Goal: Task Accomplishment & Management: Complete application form

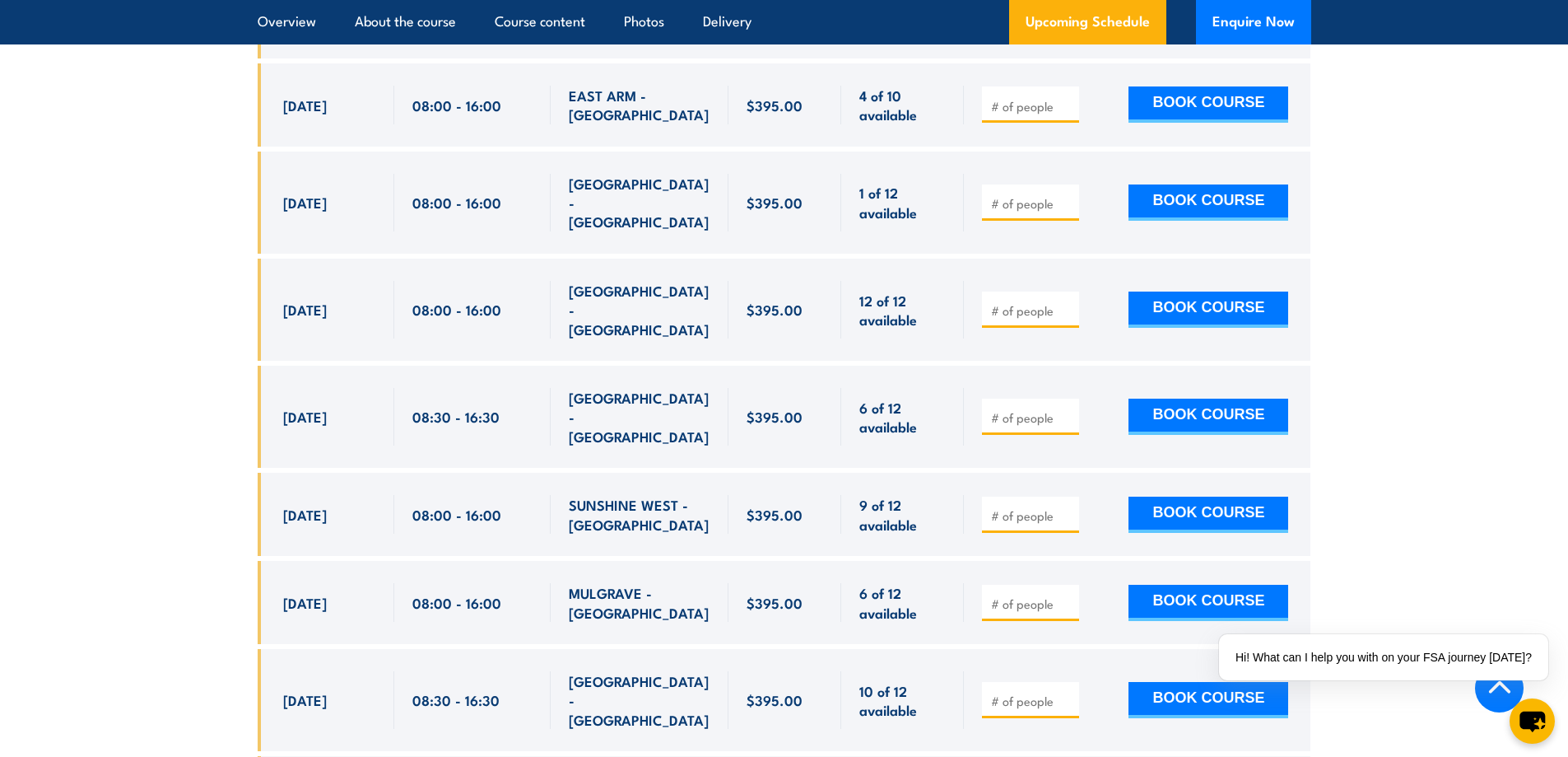
scroll to position [3213, 0]
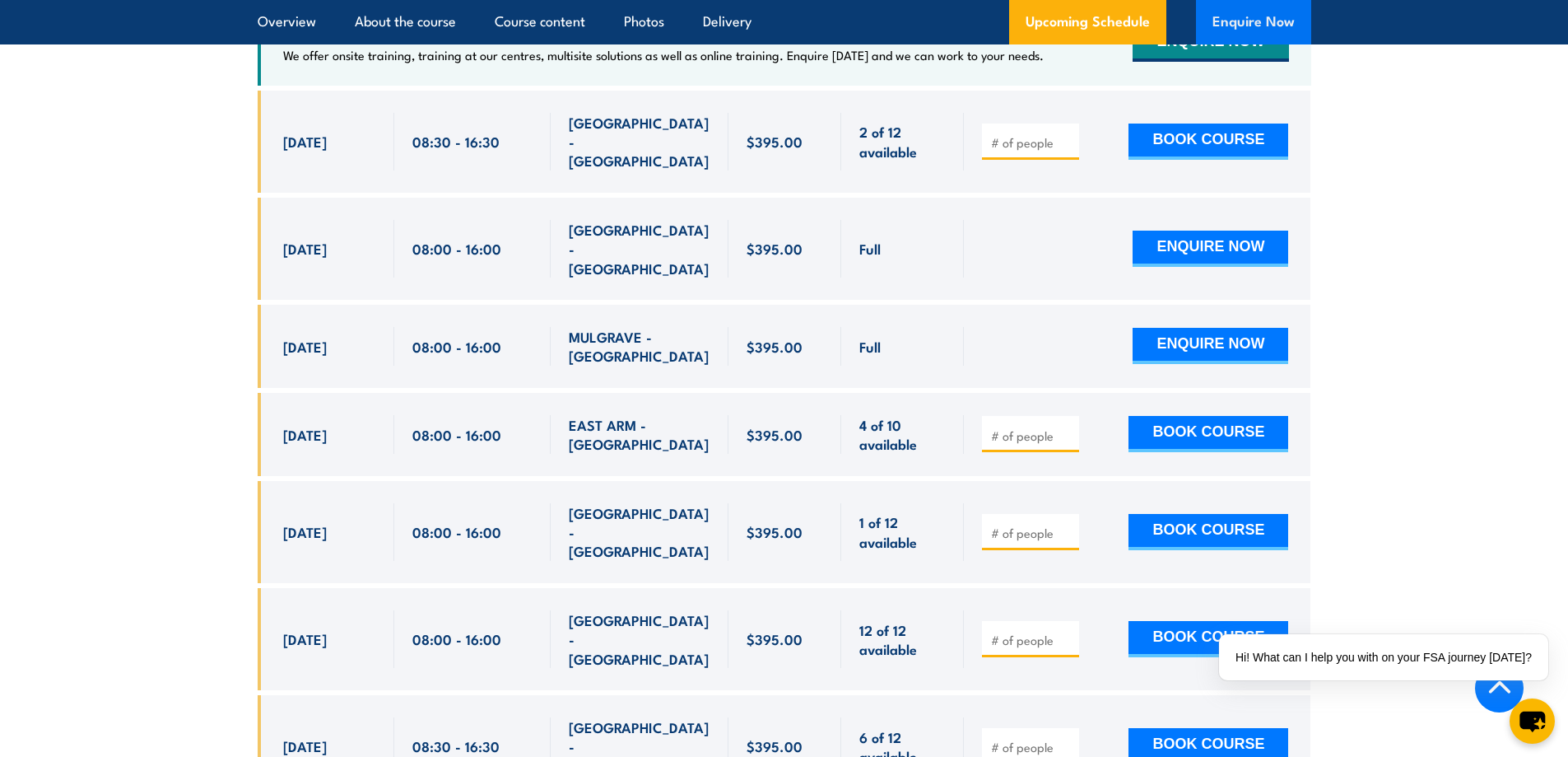
drag, startPoint x: 1225, startPoint y: 22, endPoint x: 1234, endPoint y: 15, distance: 11.4
click at [1225, 22] on button "Enquire Now" at bounding box center [1254, 22] width 115 height 45
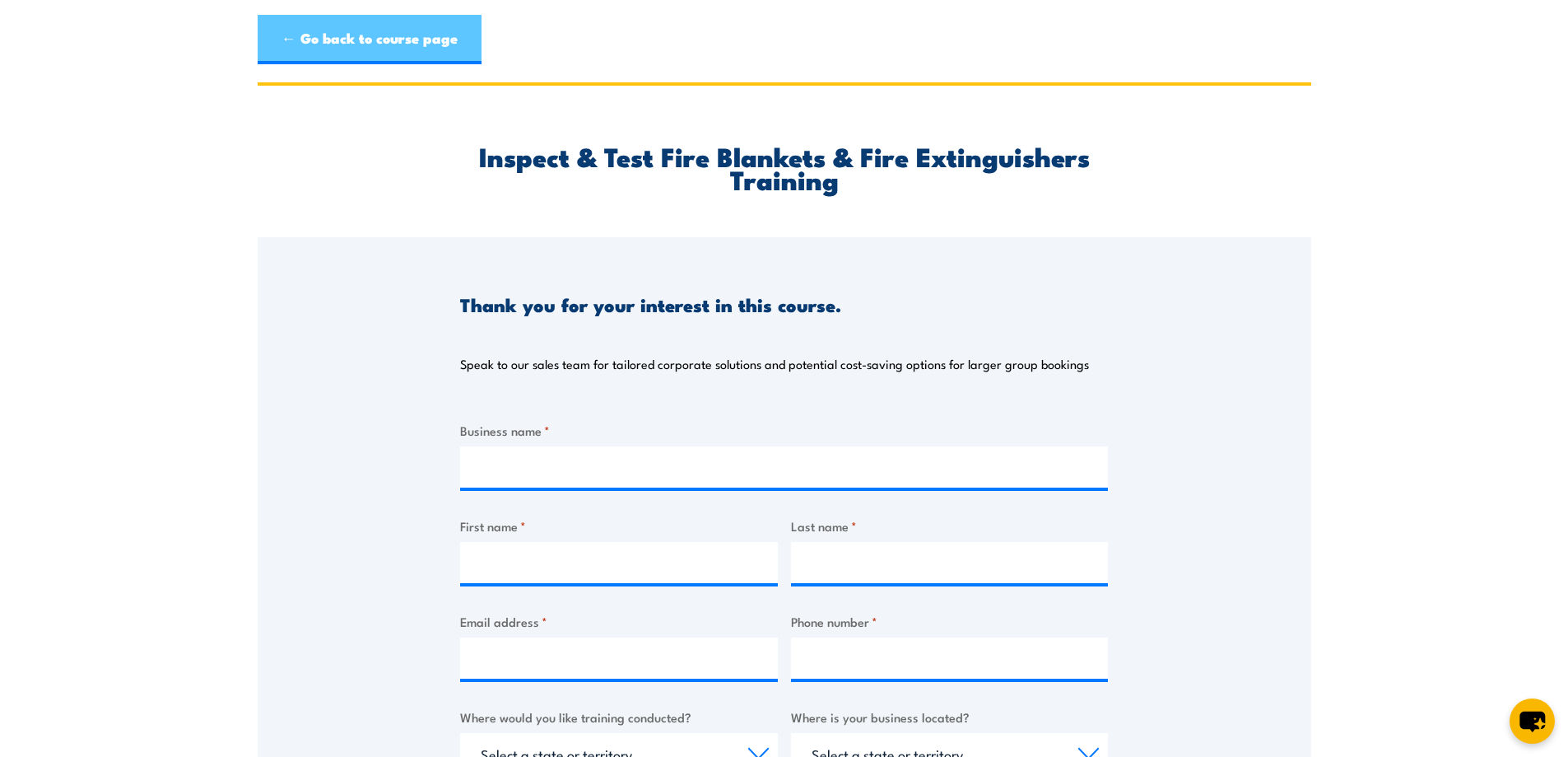
click at [300, 31] on link "← Go back to course page" at bounding box center [369, 39] width 224 height 49
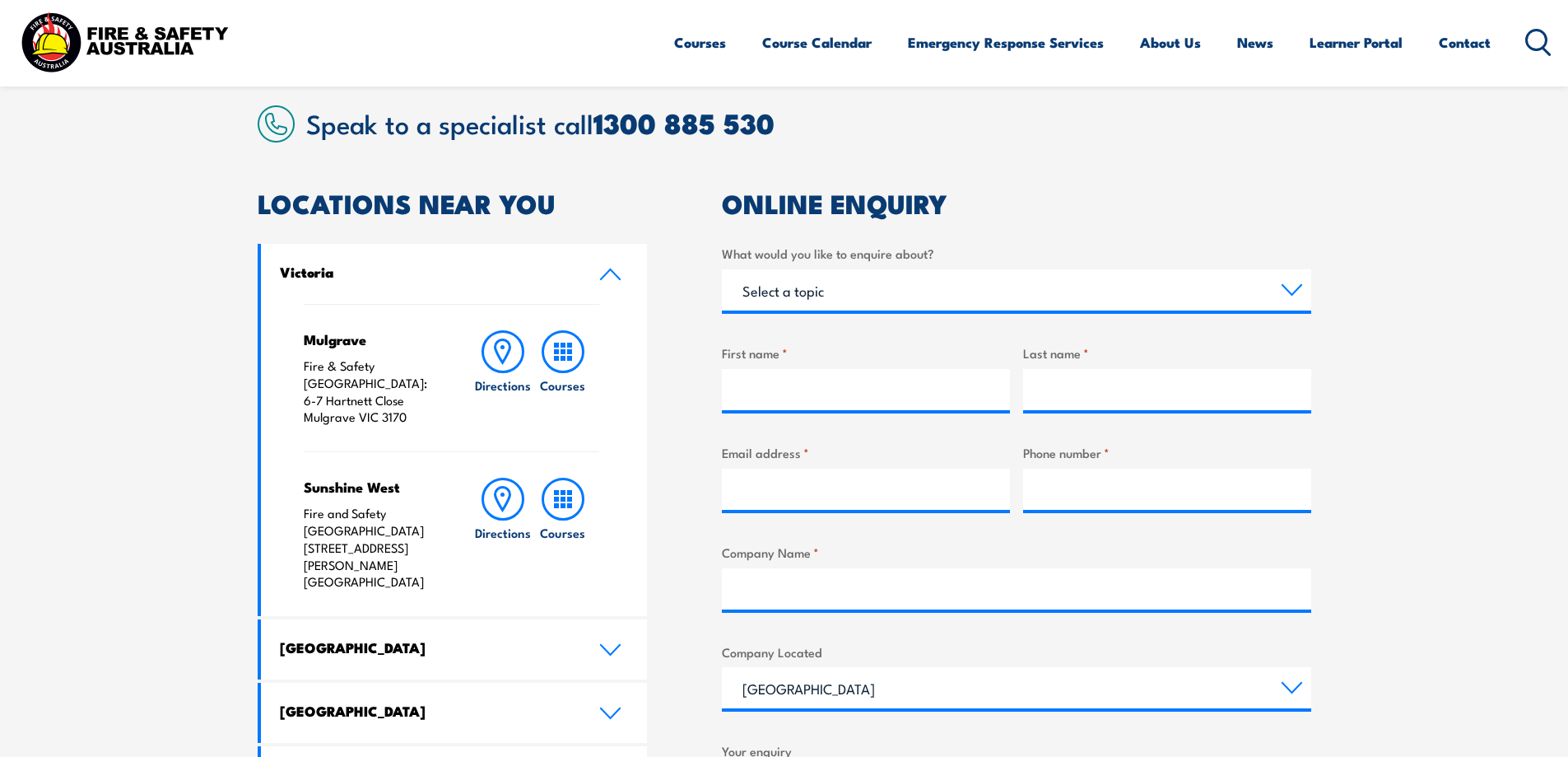
scroll to position [741, 0]
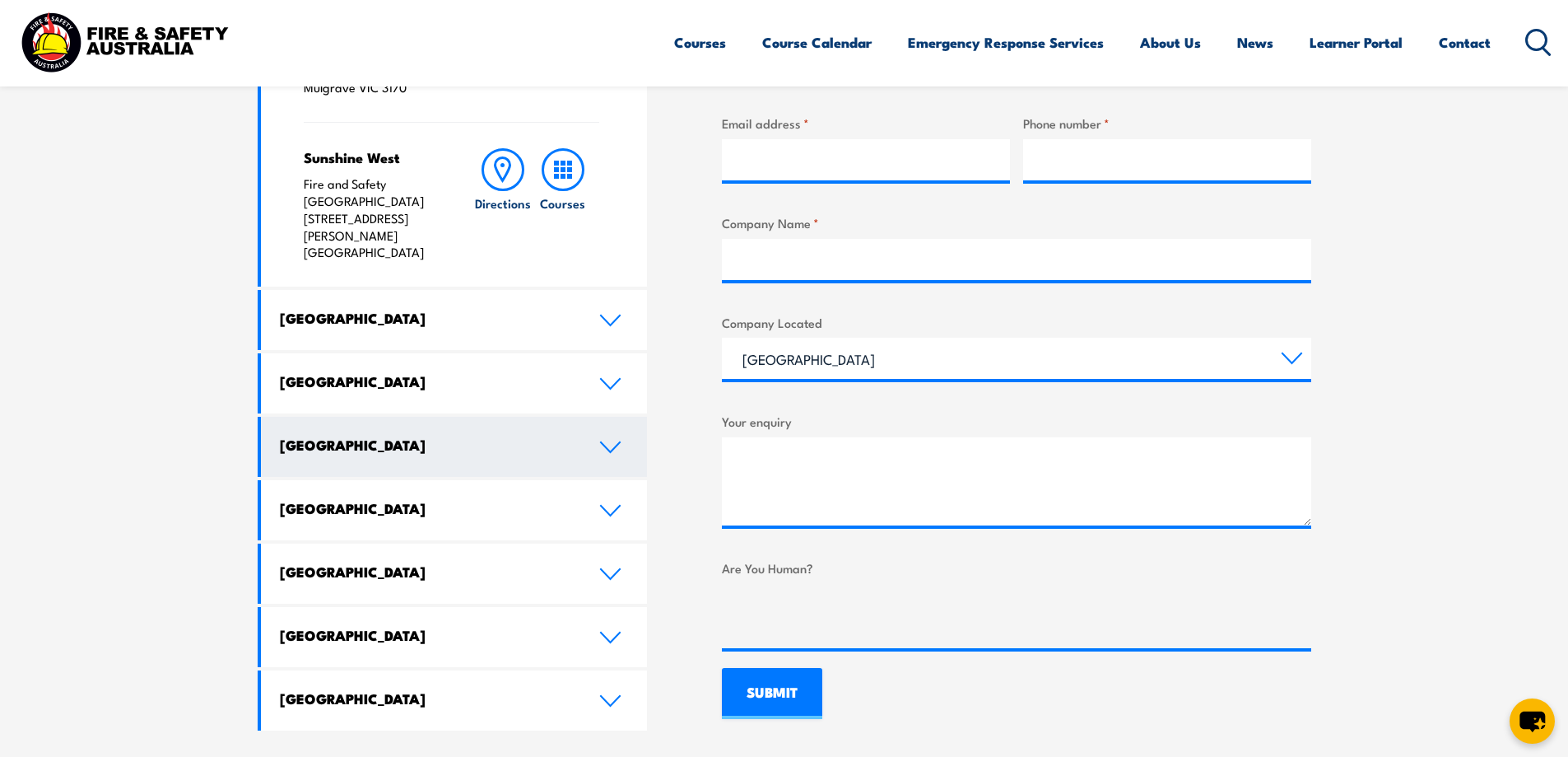
click at [607, 442] on icon at bounding box center [610, 447] width 19 height 10
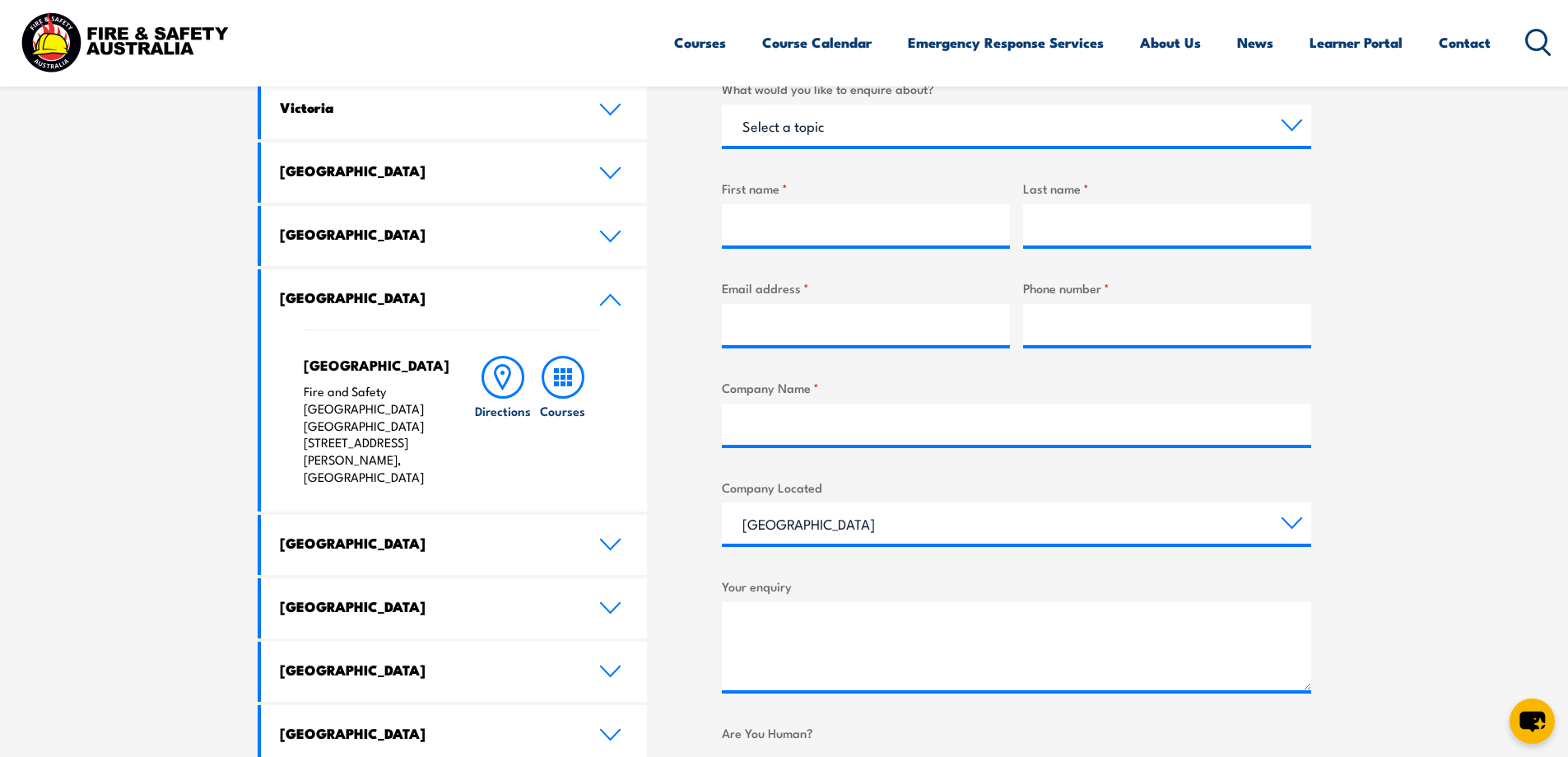
scroll to position [495, 0]
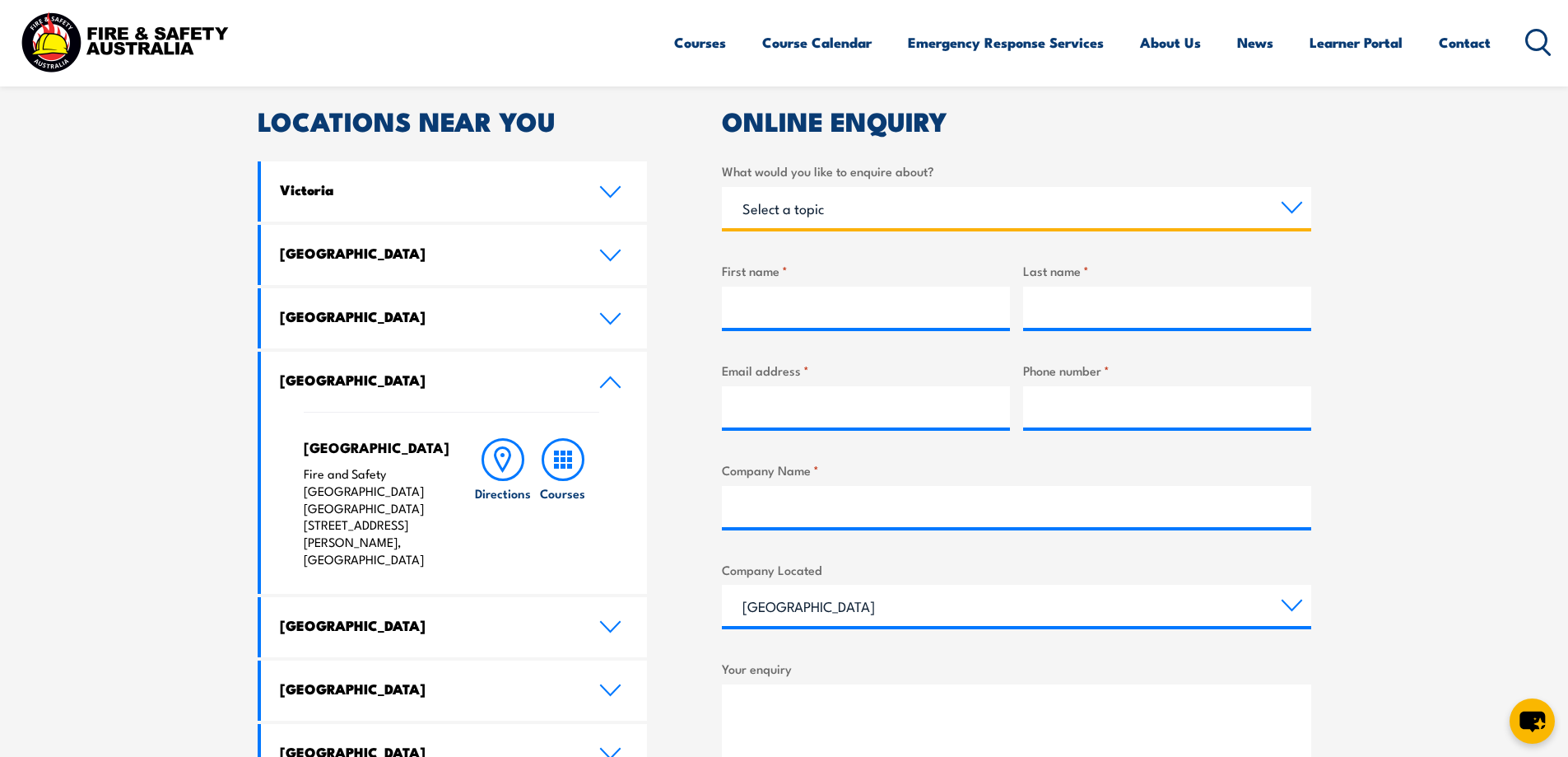
click at [918, 219] on select "Select a topic Training Emergency Response Services General Enquiry" at bounding box center [1016, 208] width 589 height 41
select select "Training"
click at [722, 187] on select "Select a topic Training Emergency Response Services General Enquiry" at bounding box center [1016, 208] width 589 height 41
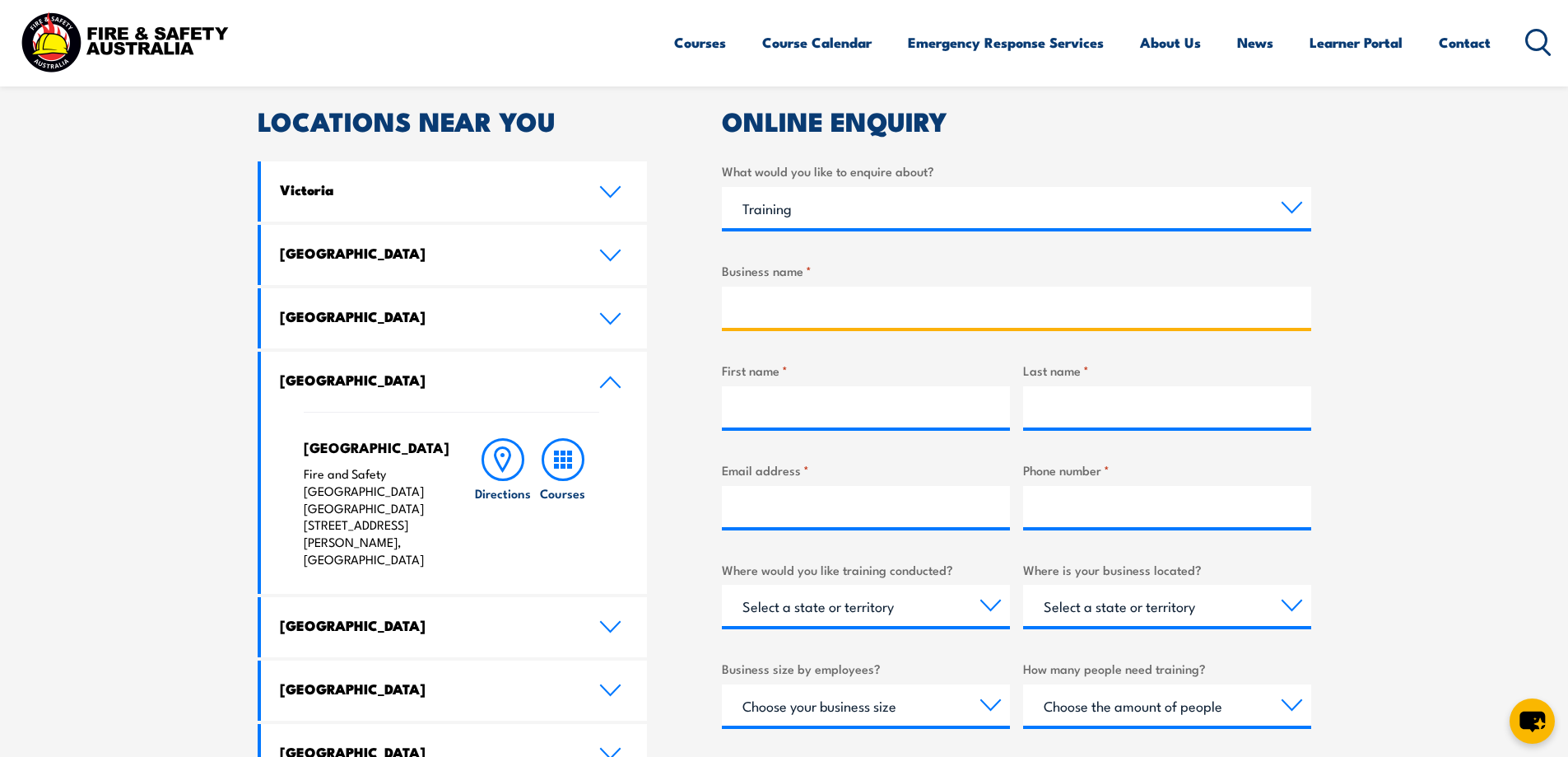
click at [923, 315] on input "Business name *" at bounding box center [1016, 307] width 589 height 41
type input "Amalgamated Civil & Plant Hire Pty Ltd"
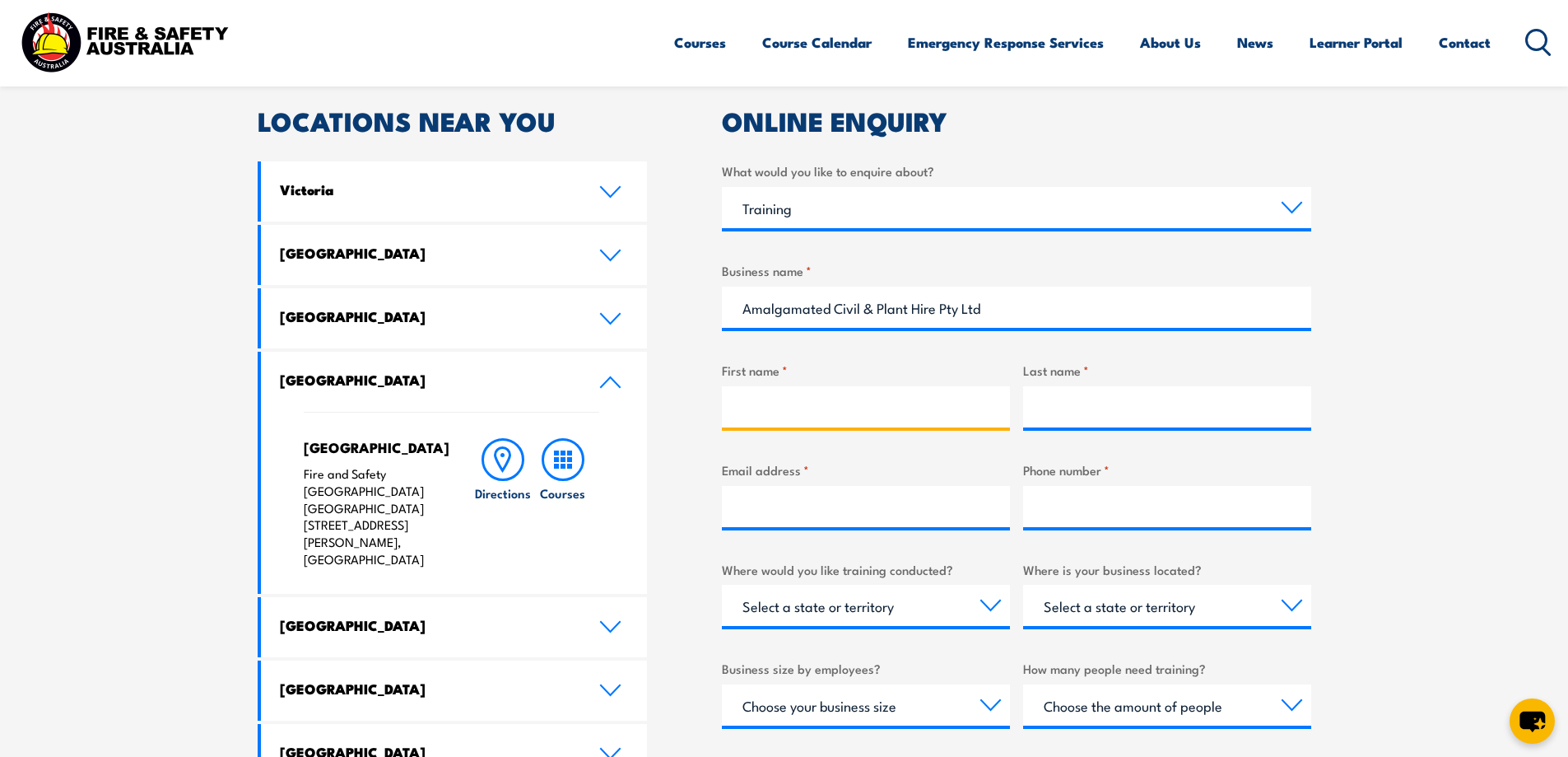
click at [913, 401] on input "First name *" at bounding box center [865, 407] width 288 height 41
type input "Olivia"
click at [1129, 428] on div at bounding box center [1167, 407] width 288 height 41
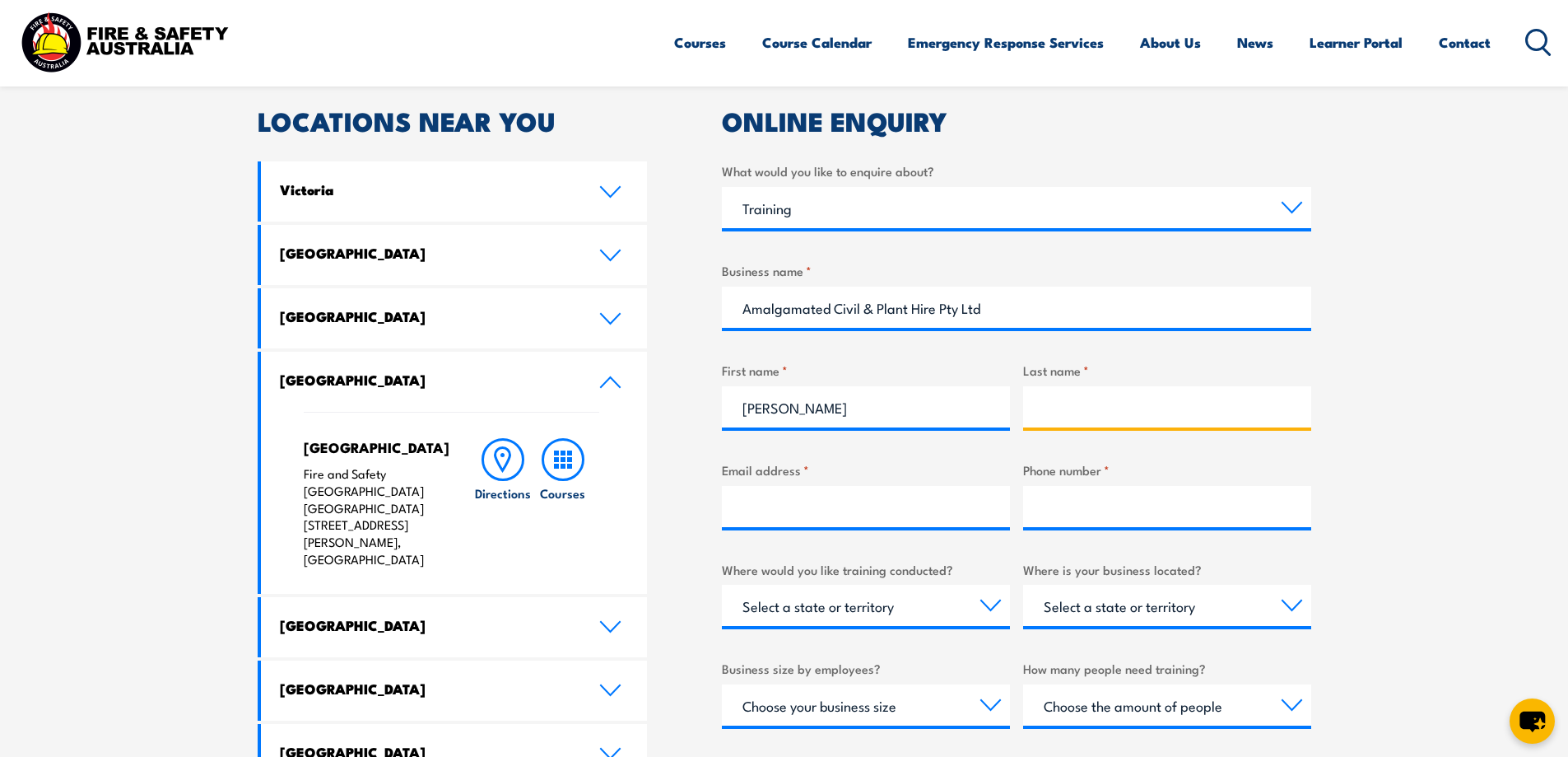
click at [1135, 403] on input "Last name *" at bounding box center [1167, 407] width 288 height 41
type input "Stone"
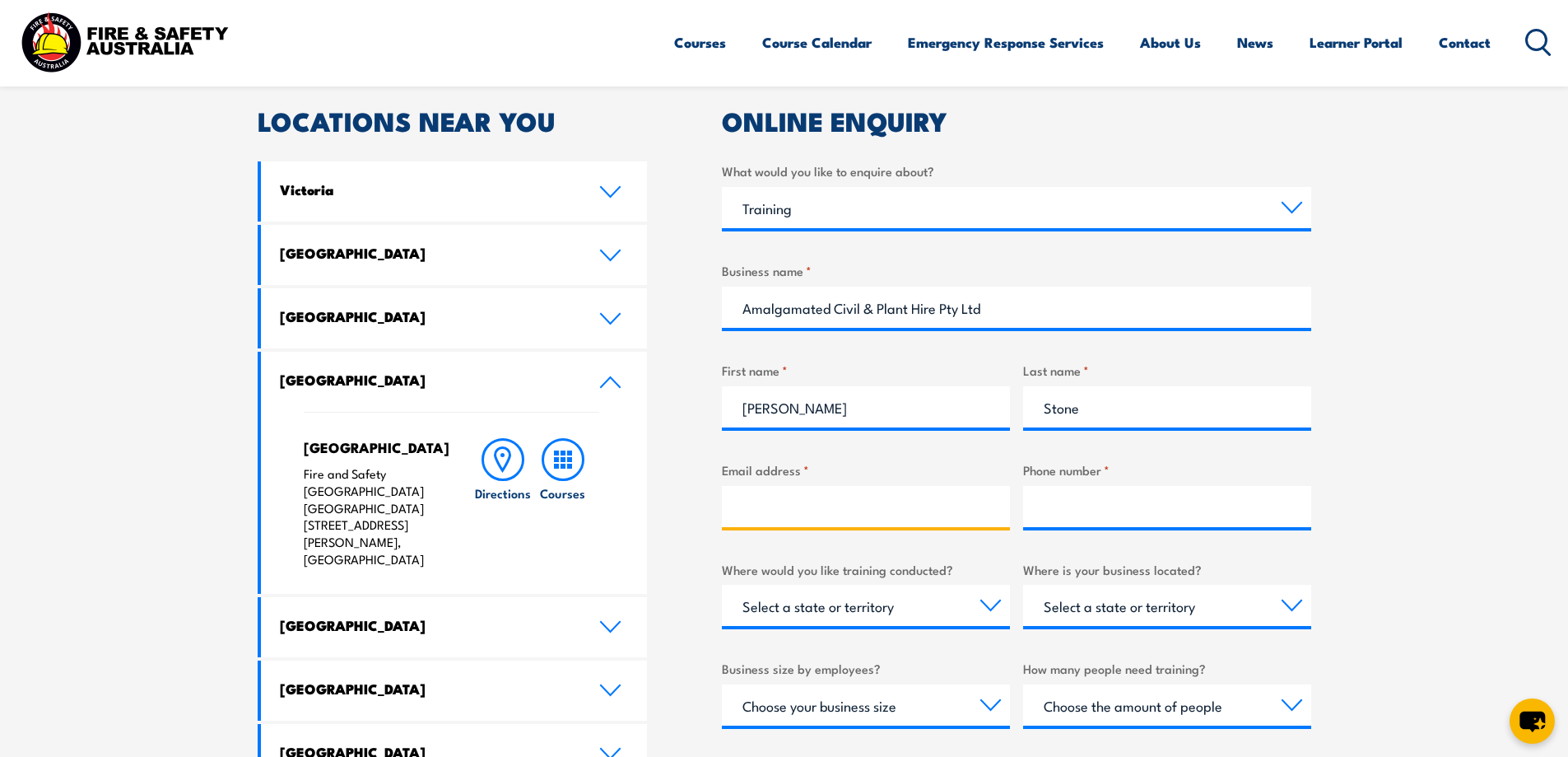
click at [954, 508] on input "Email address *" at bounding box center [865, 506] width 288 height 41
type input "olivia@acph.com.au"
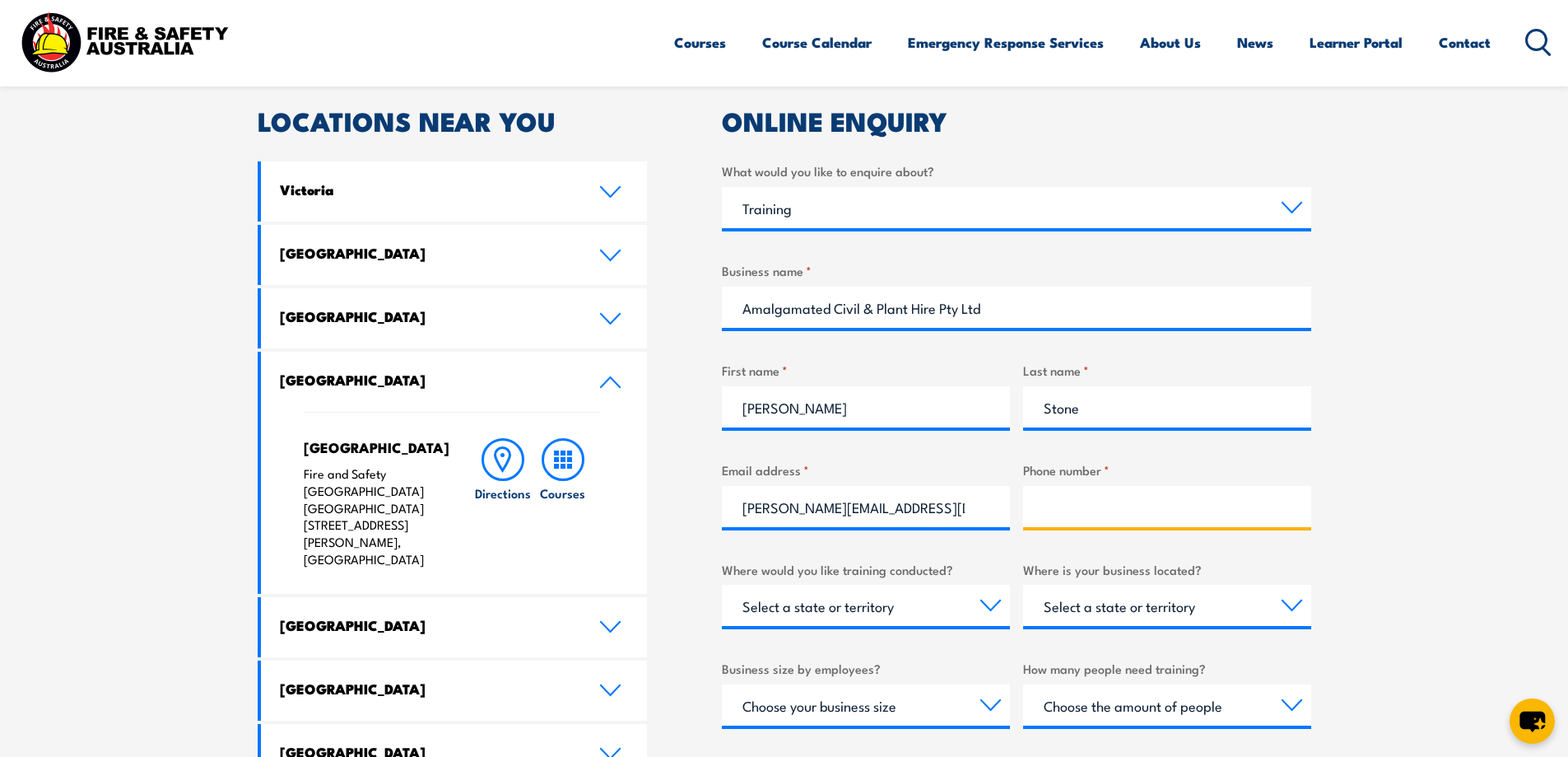
click at [1067, 500] on input "Phone number *" at bounding box center [1167, 506] width 288 height 41
type input "0487421558"
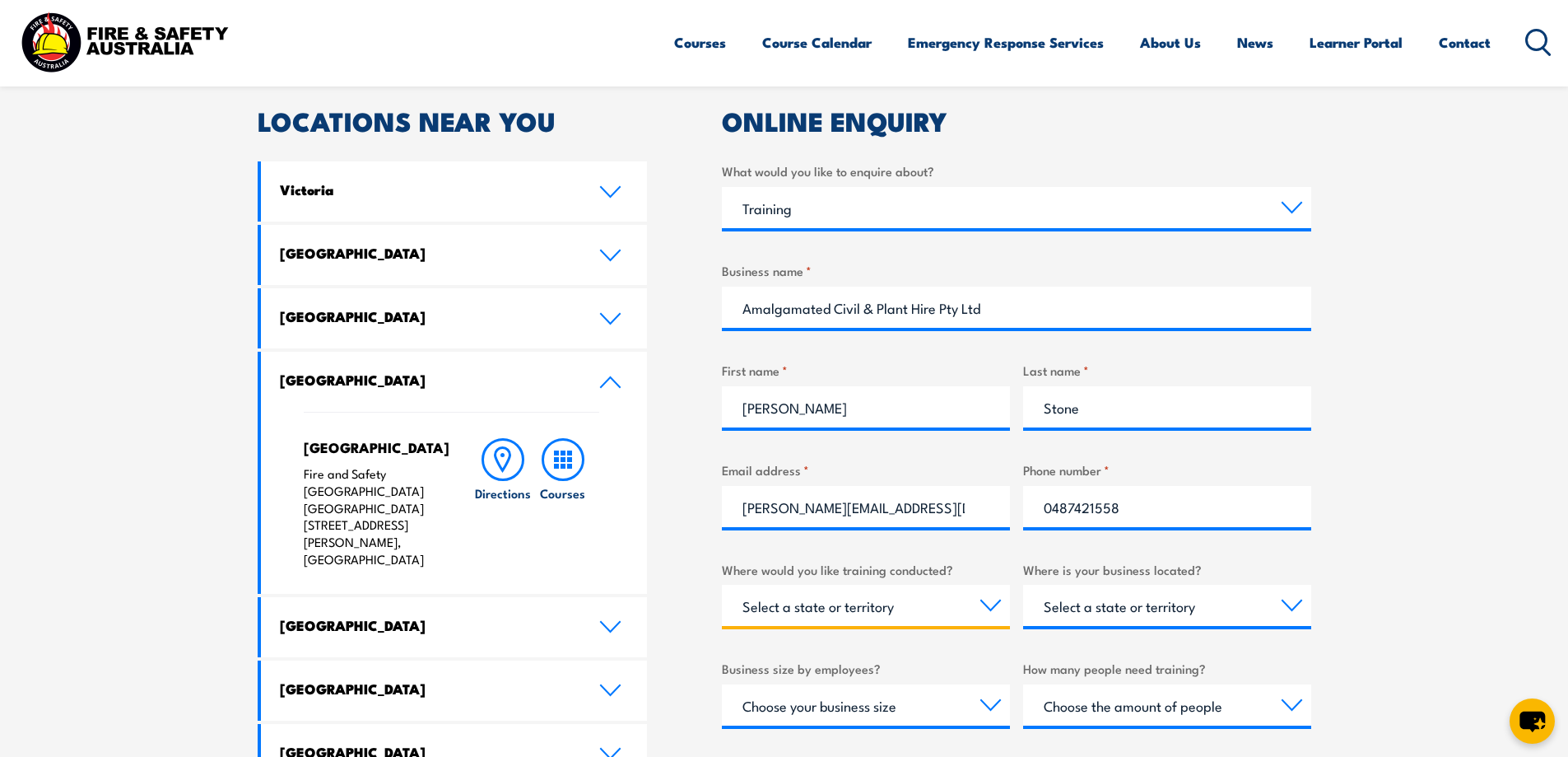
select select "WA"
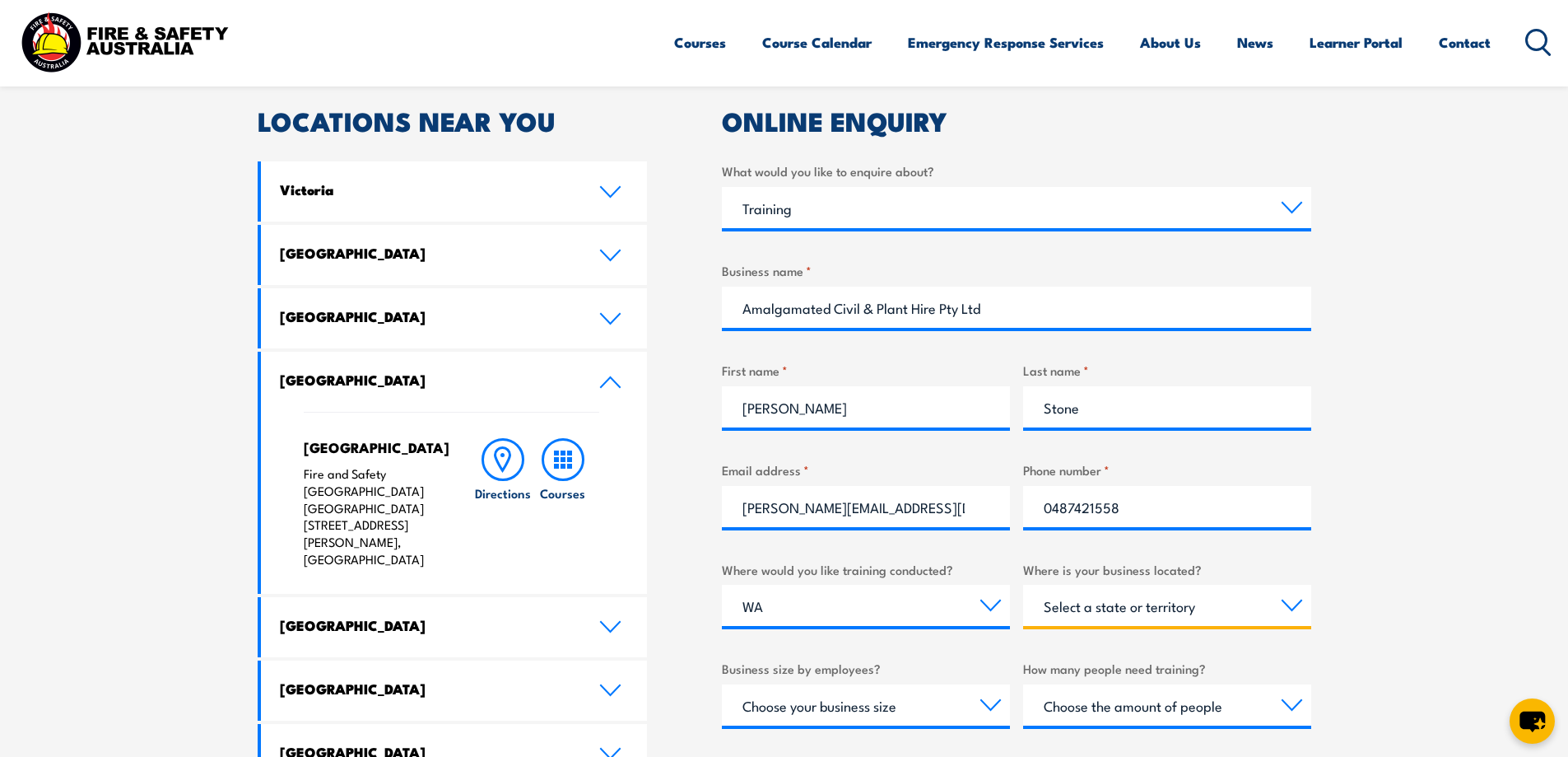
select select "WA"
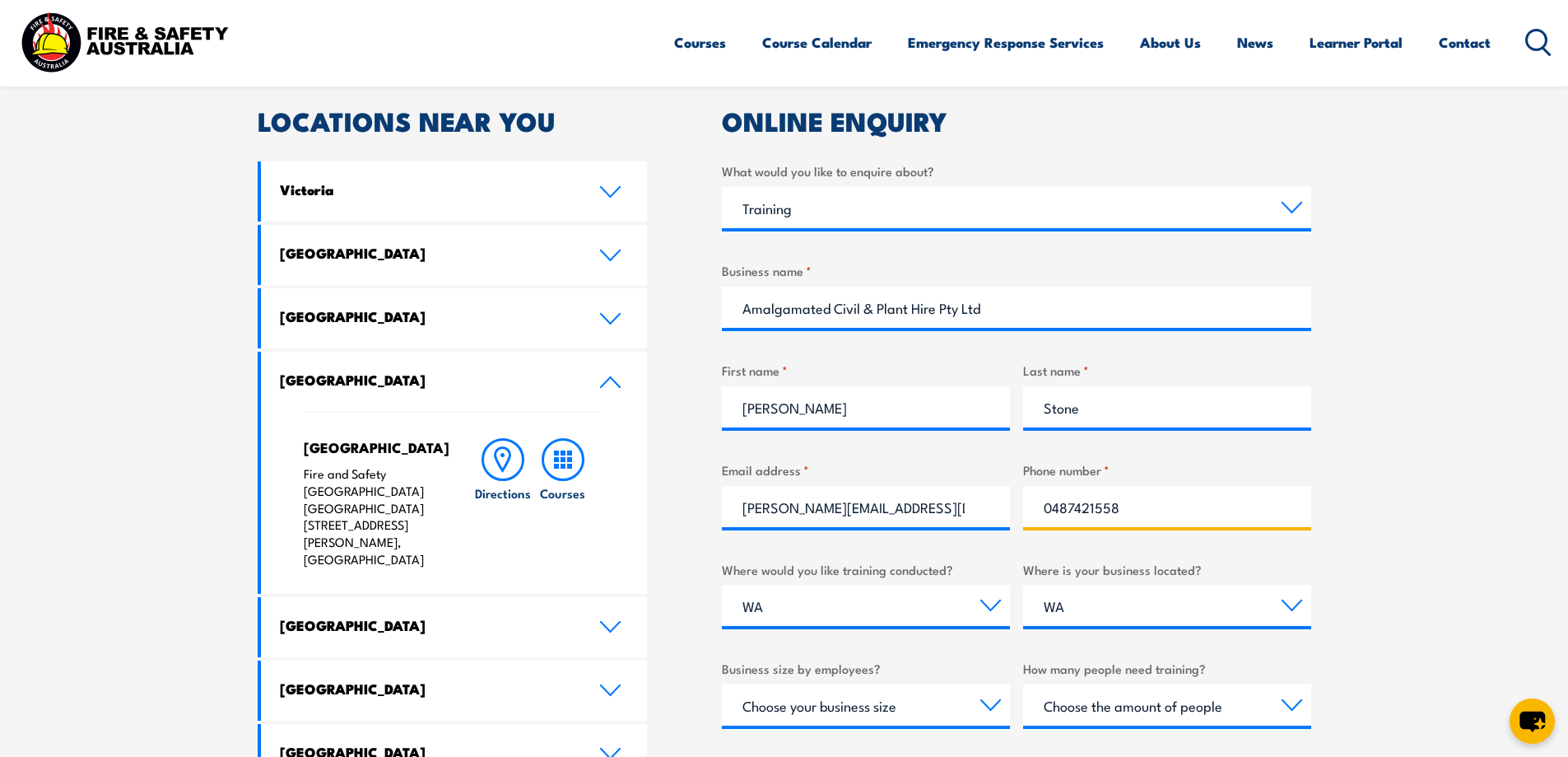
scroll to position [659, 0]
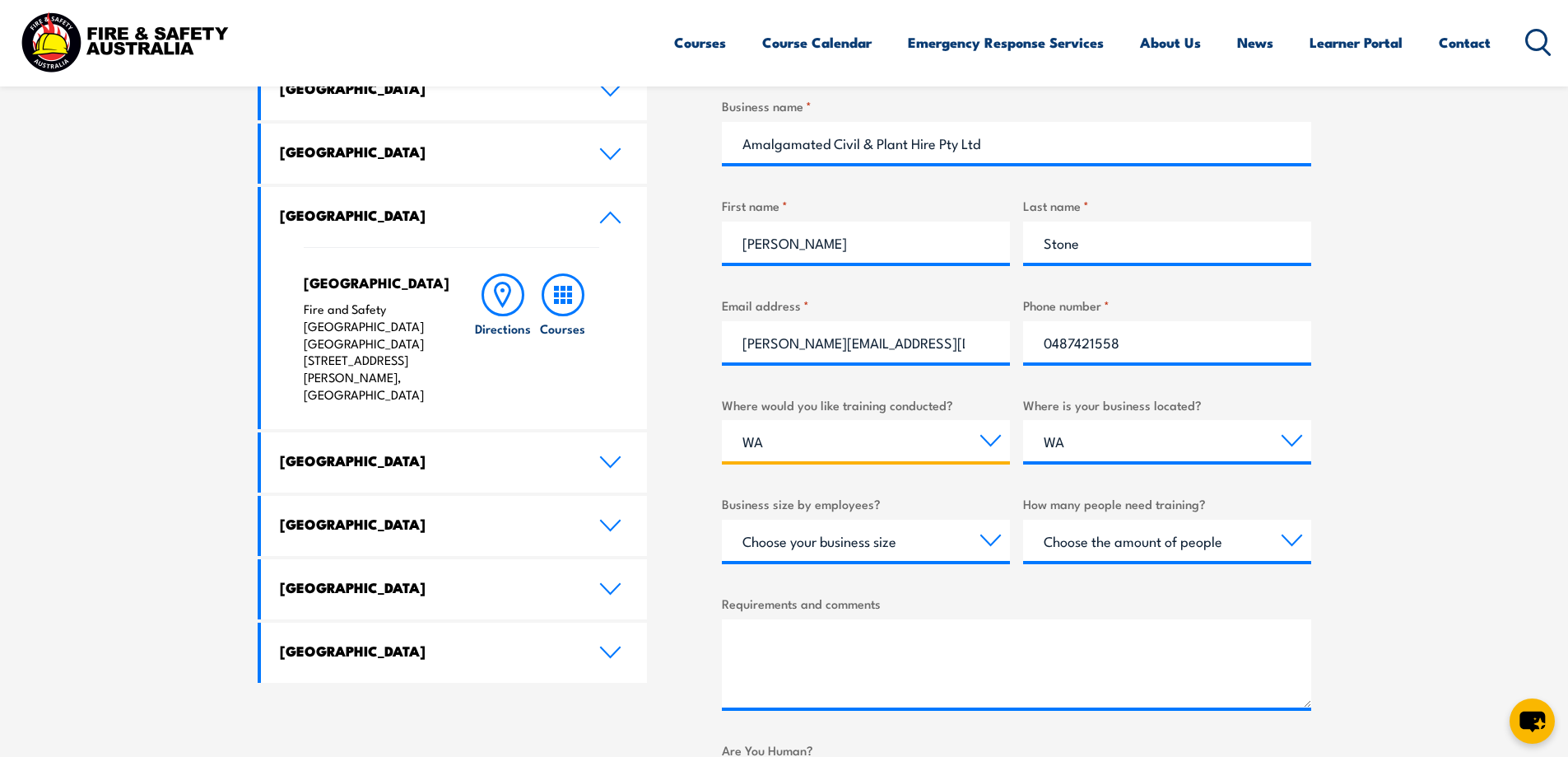
click at [827, 435] on select "Select a state or territory Nationally - multiple locations QLD NSW VIC SA ACT …" at bounding box center [865, 440] width 288 height 41
click at [699, 470] on div "LOCATIONS NEAR YOU Victoria Mulgrave Fire & Safety Australia: 6-7 Hartnett Clos…" at bounding box center [784, 422] width 1054 height 957
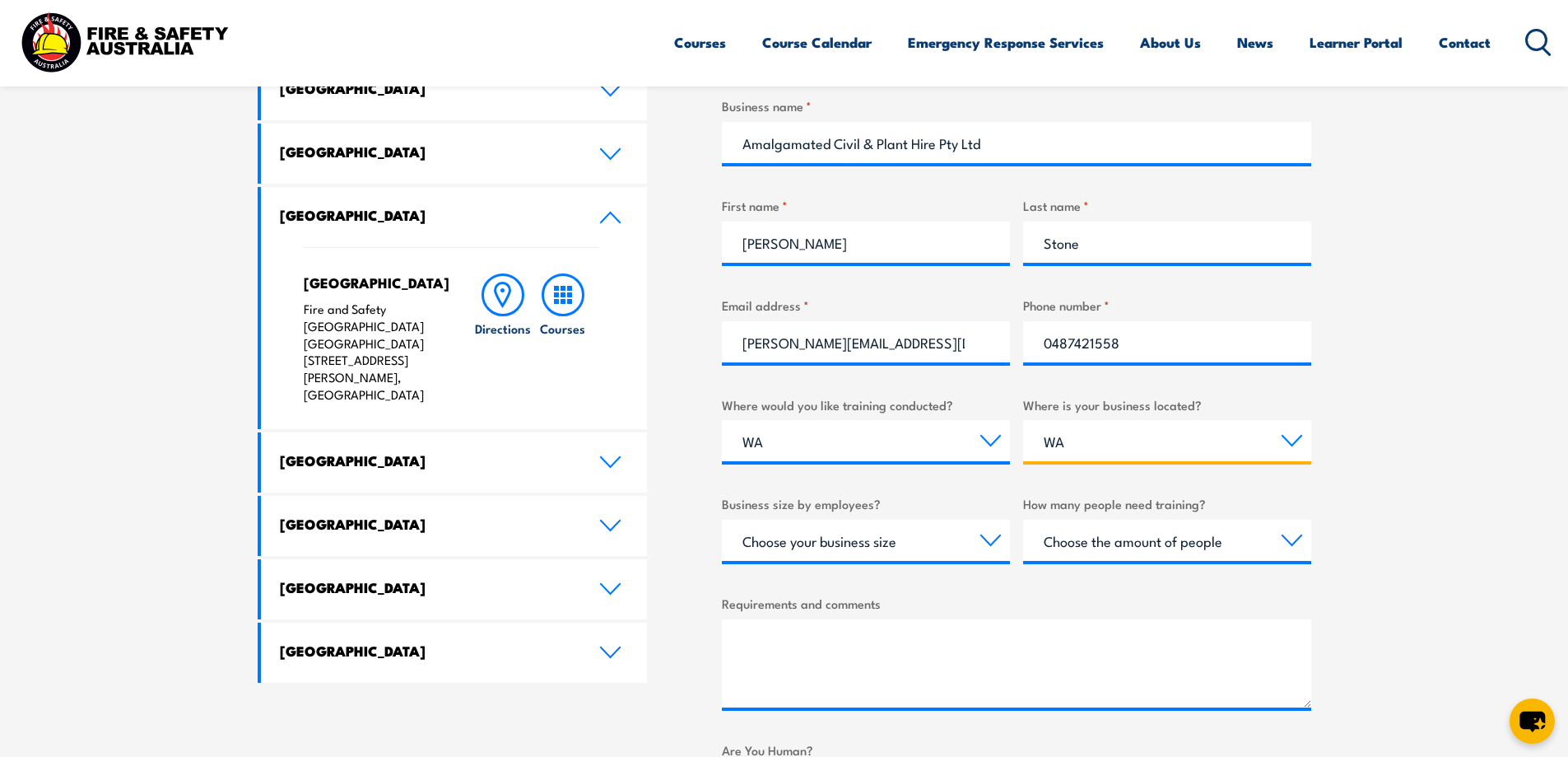
click at [1161, 434] on select "Select a state or territory QLD NSW VIC SA ACT WA TAS NT" at bounding box center [1167, 440] width 288 height 41
click at [1023, 420] on select "Select a state or territory QLD NSW VIC SA ACT WA TAS NT" at bounding box center [1167, 440] width 288 height 41
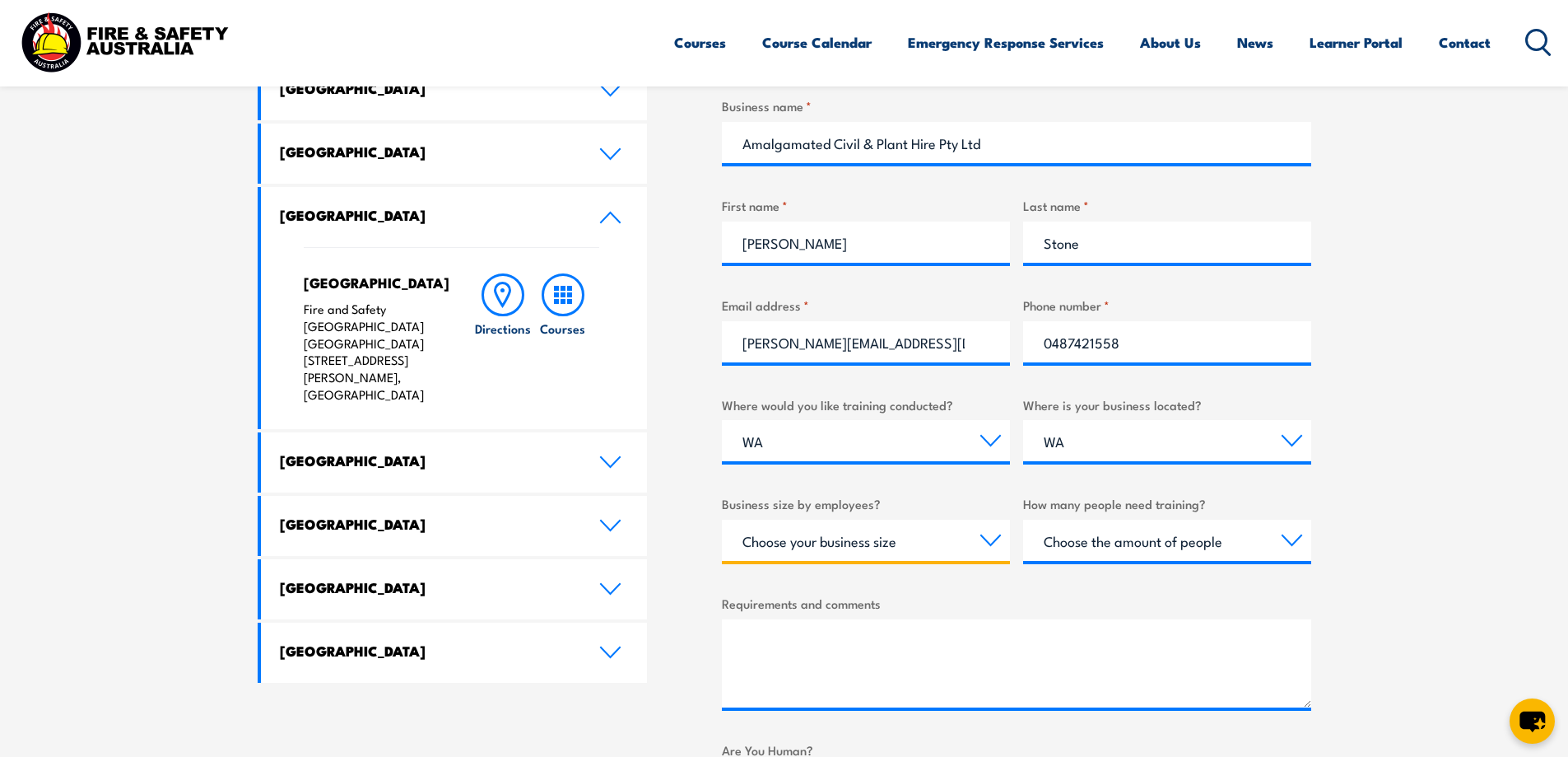
click at [969, 542] on select "Choose your business size 1 to 19 20 to 199 200+" at bounding box center [865, 539] width 288 height 41
select select "20 to 199"
click at [722, 519] on select "Choose your business size 1 to 19 20 to 199 200+" at bounding box center [865, 539] width 288 height 41
click at [1314, 546] on section "Speak to a specialist call 1300 885 530 LOCATIONS NEAR YOU Victoria Mulgrave Fi…" at bounding box center [784, 379] width 1568 height 1134
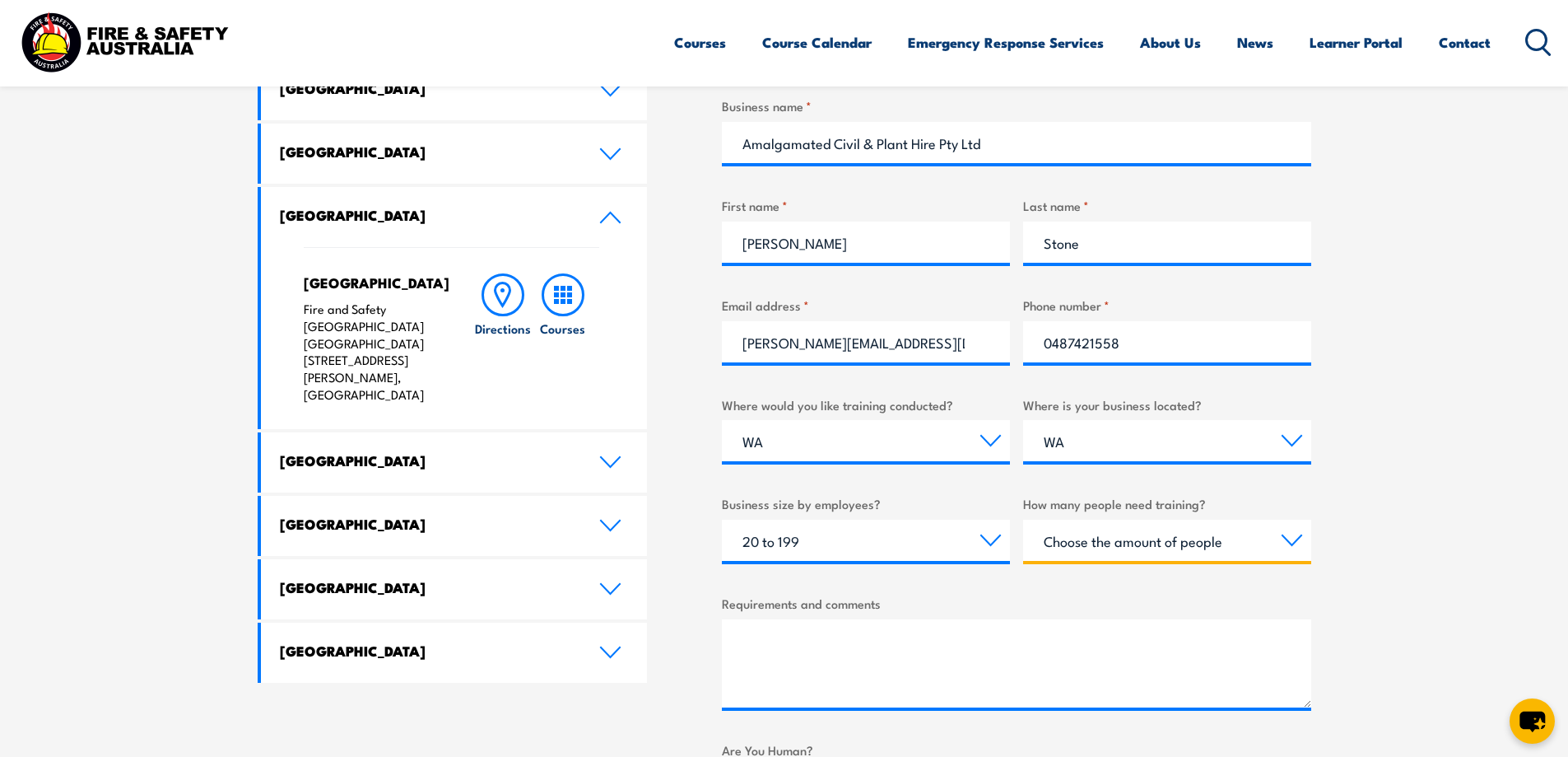
click at [1302, 544] on select "Choose the amount of people 1 to 4 5 to 19 20+" at bounding box center [1167, 539] width 288 height 41
select select "1 to 4"
click at [1023, 519] on select "Choose the amount of people 1 to 4 5 to 19 20+" at bounding box center [1167, 539] width 288 height 41
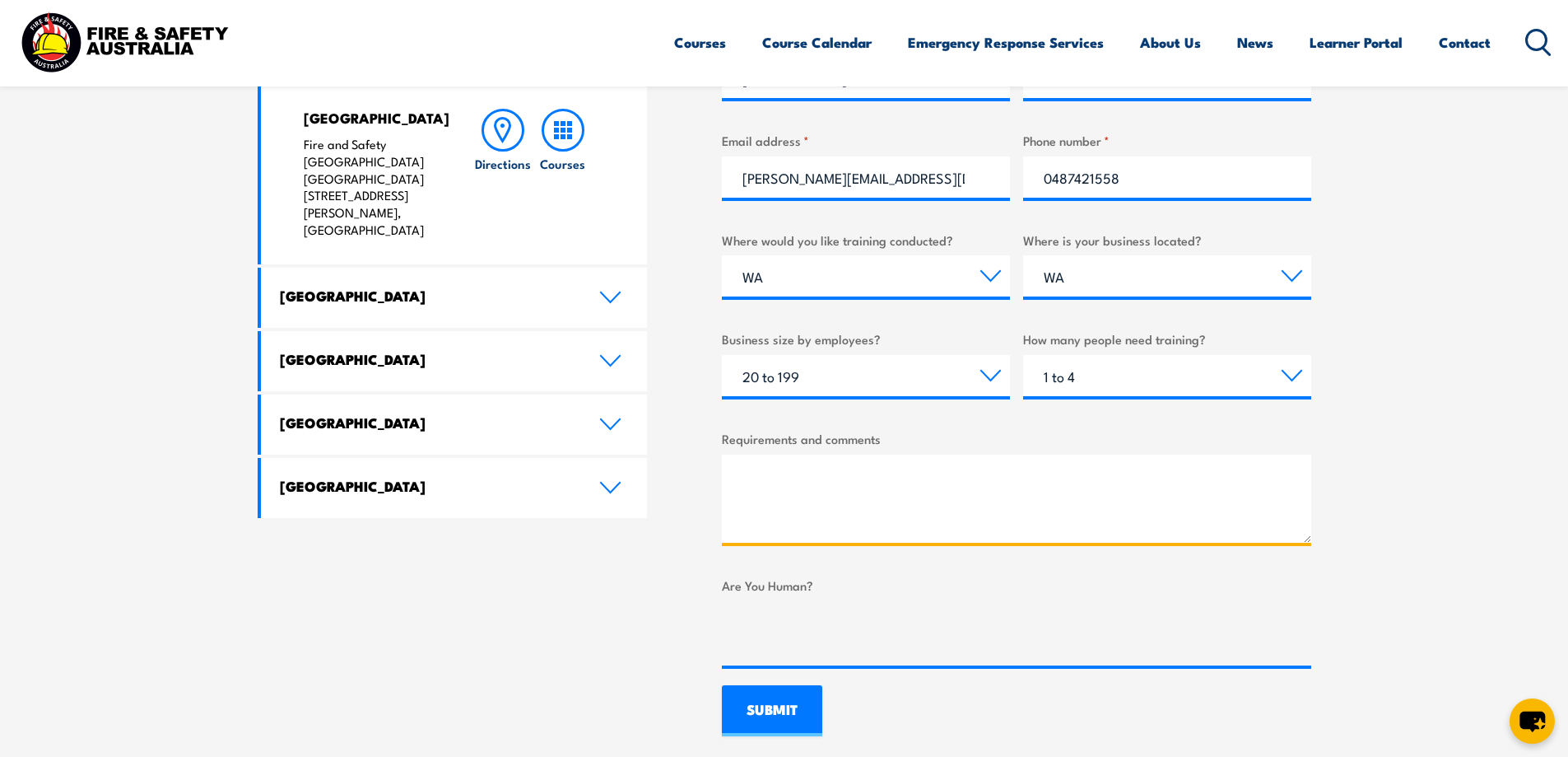
click at [836, 488] on textarea "Requirements and comments" at bounding box center [1016, 498] width 589 height 88
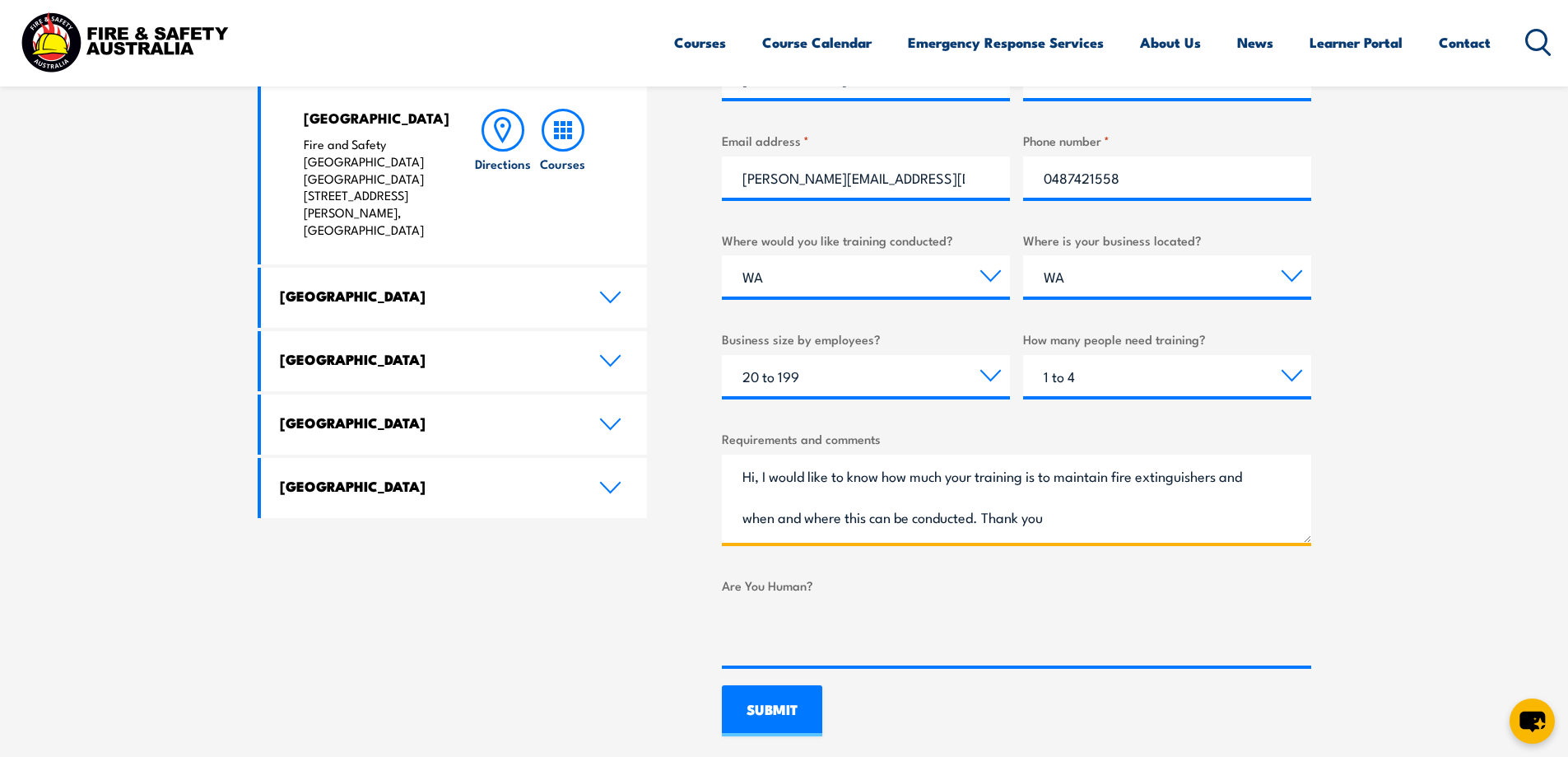
type textarea "Hi, I would like to know how much your training is to maintain fire extinguishe…"
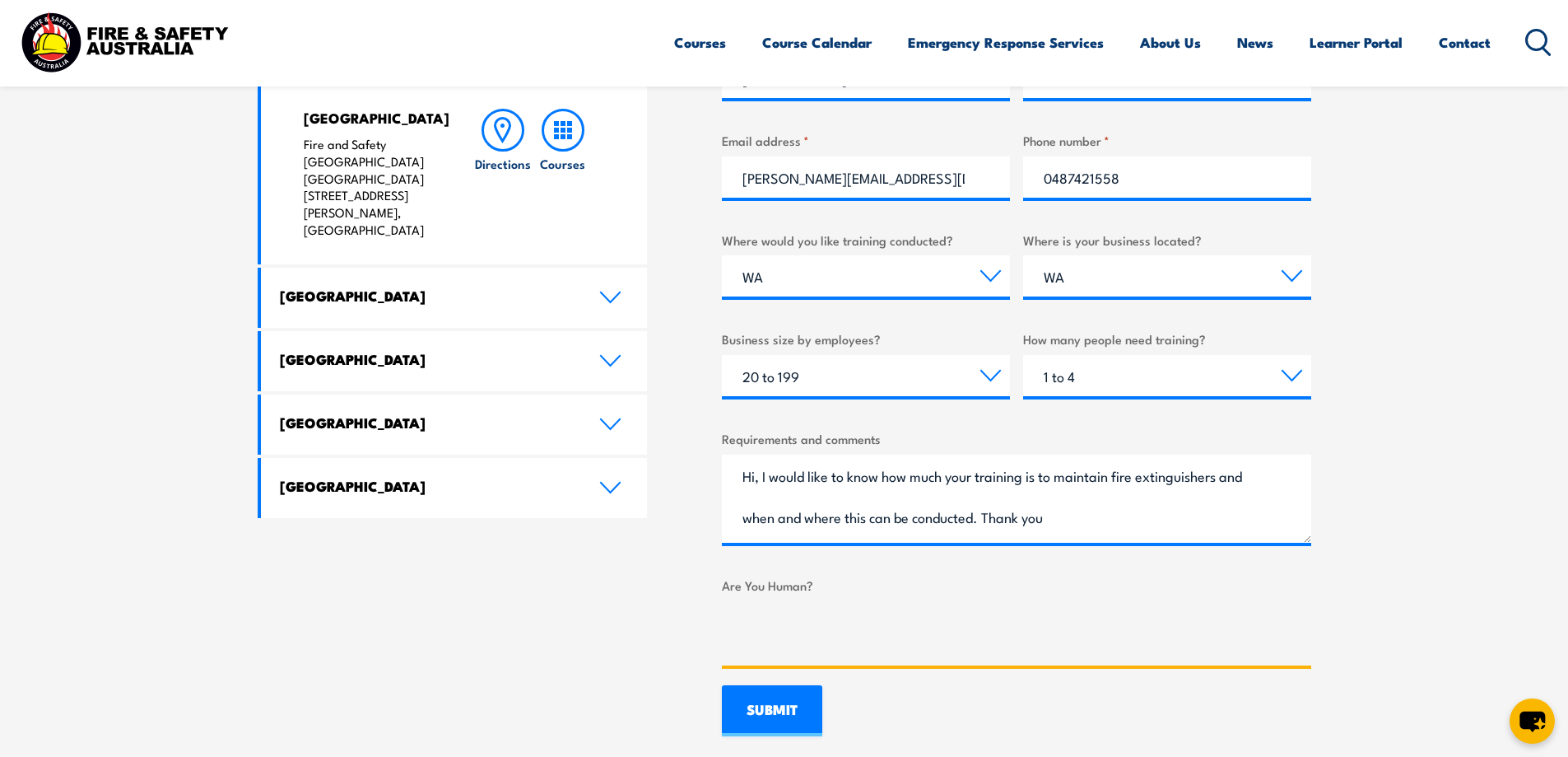
scroll to position [906, 0]
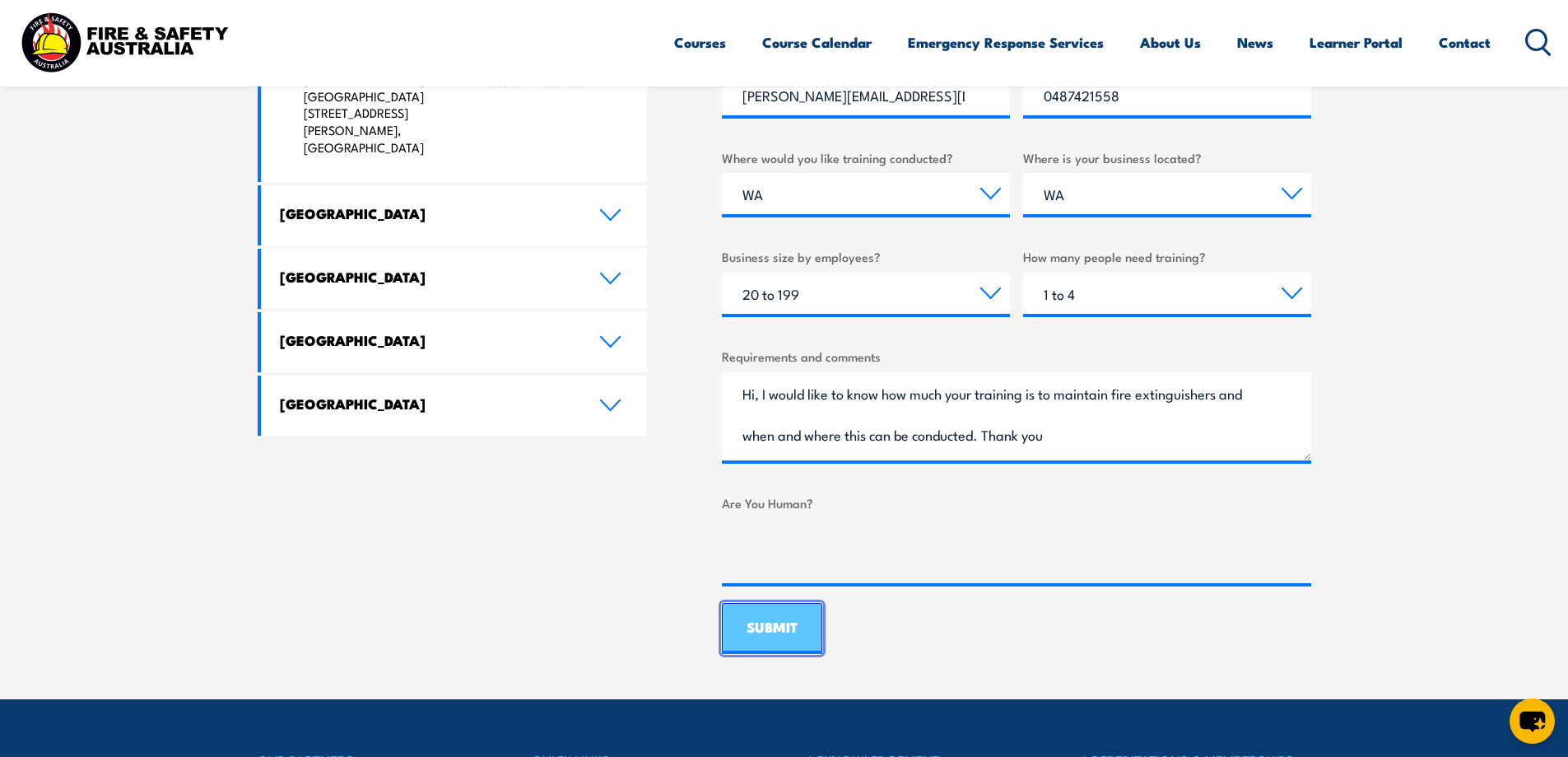
click at [806, 644] on input "SUBMIT" at bounding box center [772, 628] width 101 height 51
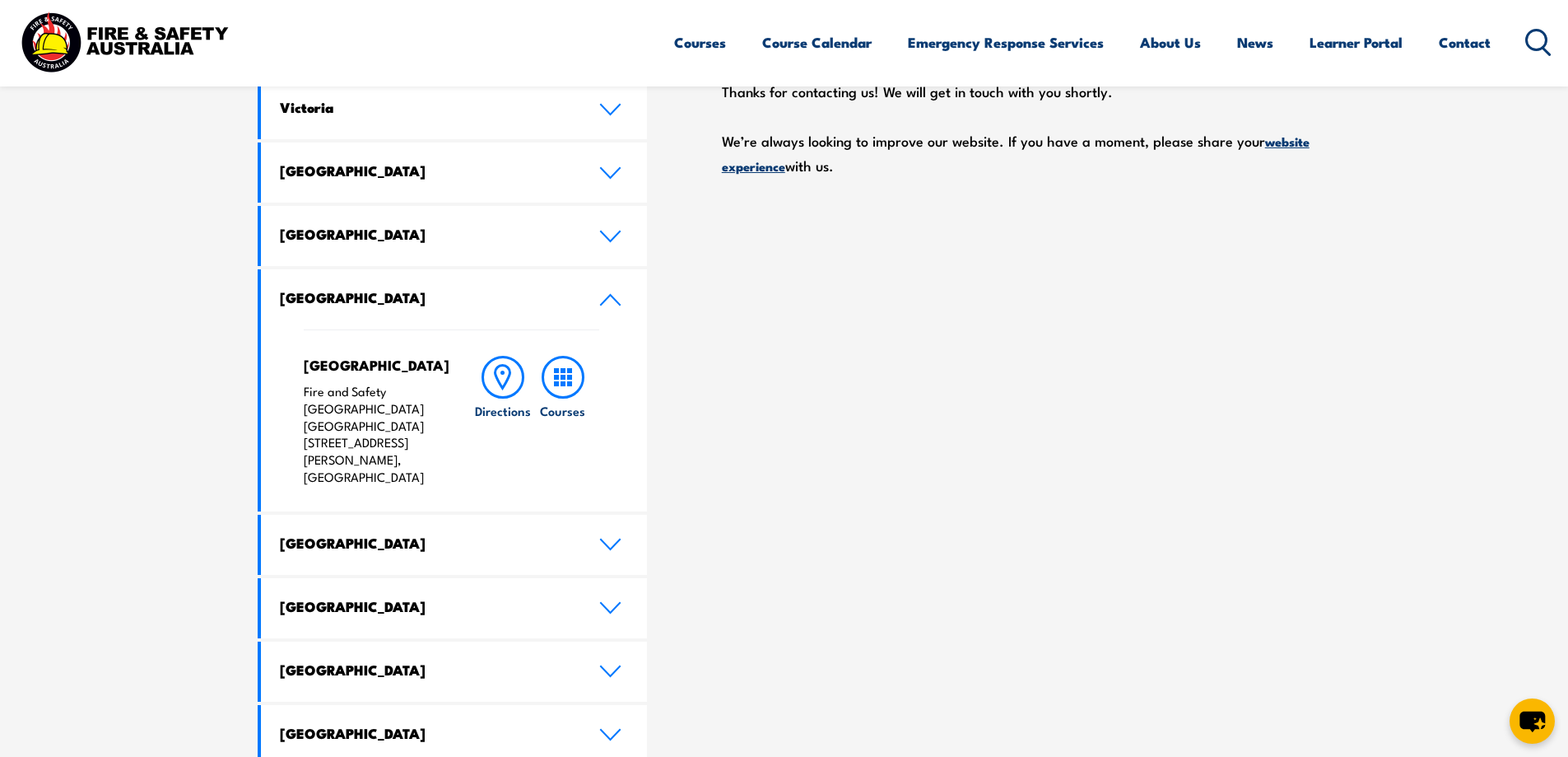
scroll to position [411, 0]
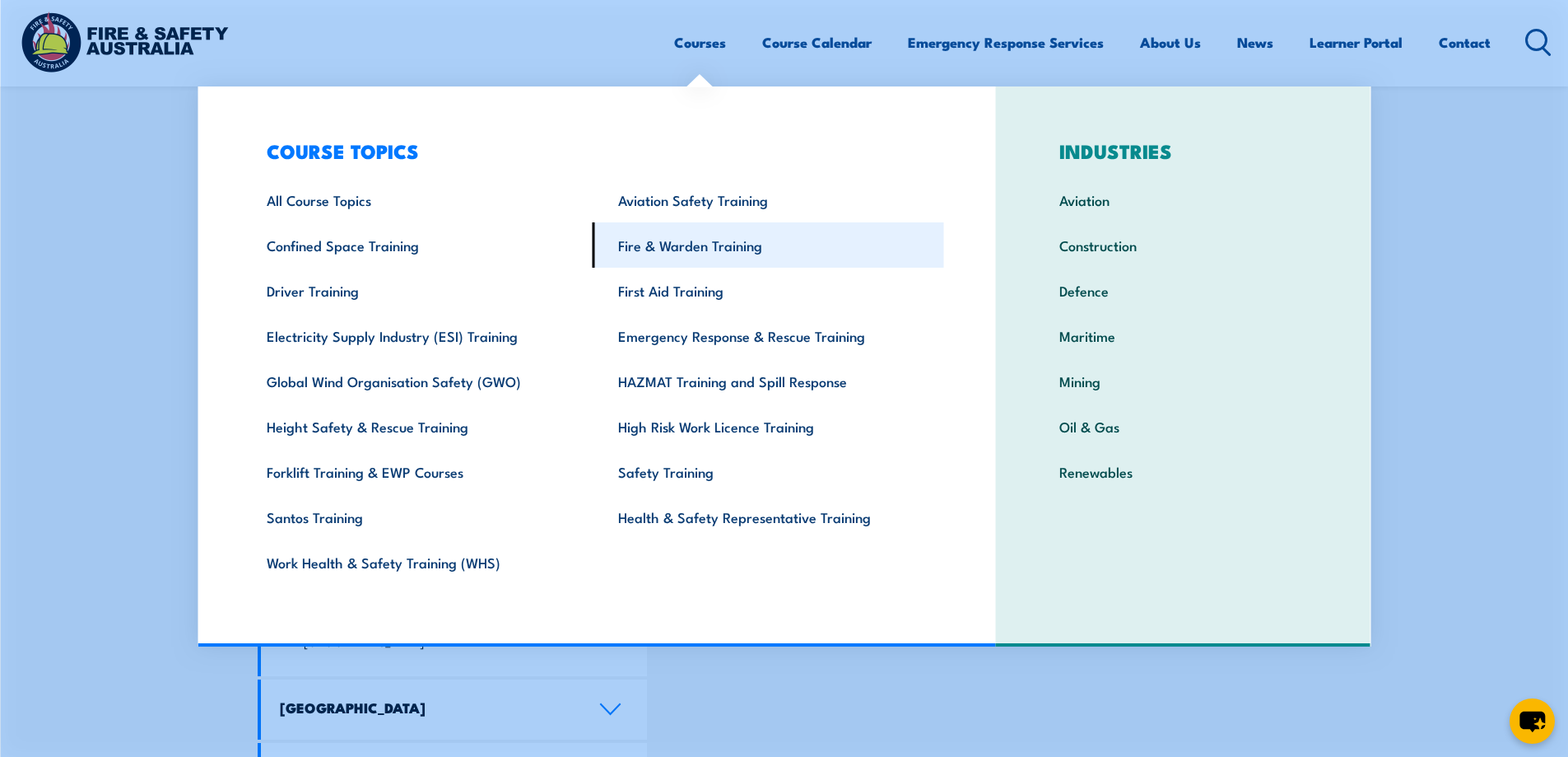
click at [736, 250] on link "Fire & Warden Training" at bounding box center [768, 245] width 352 height 46
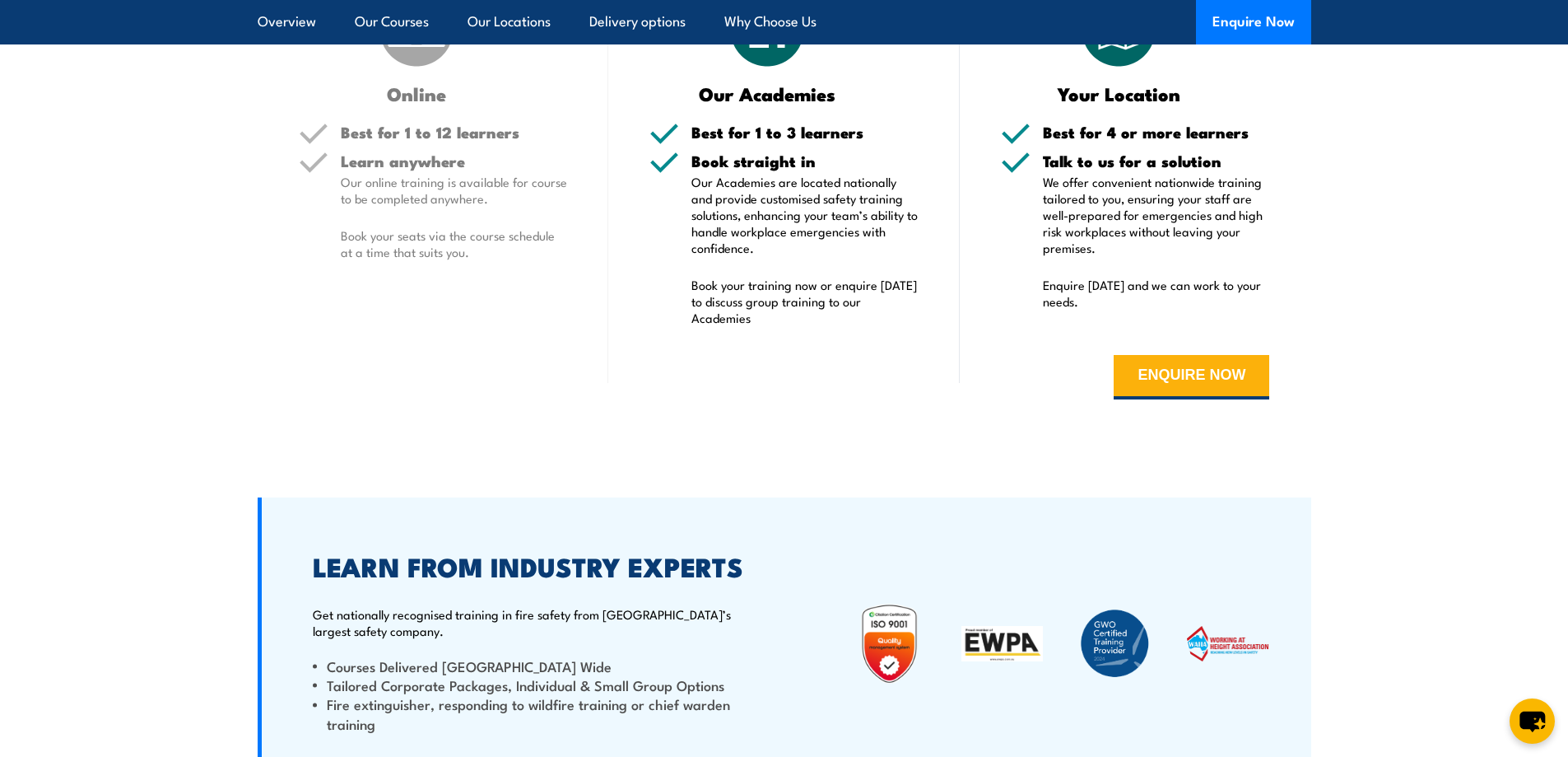
scroll to position [3213, 0]
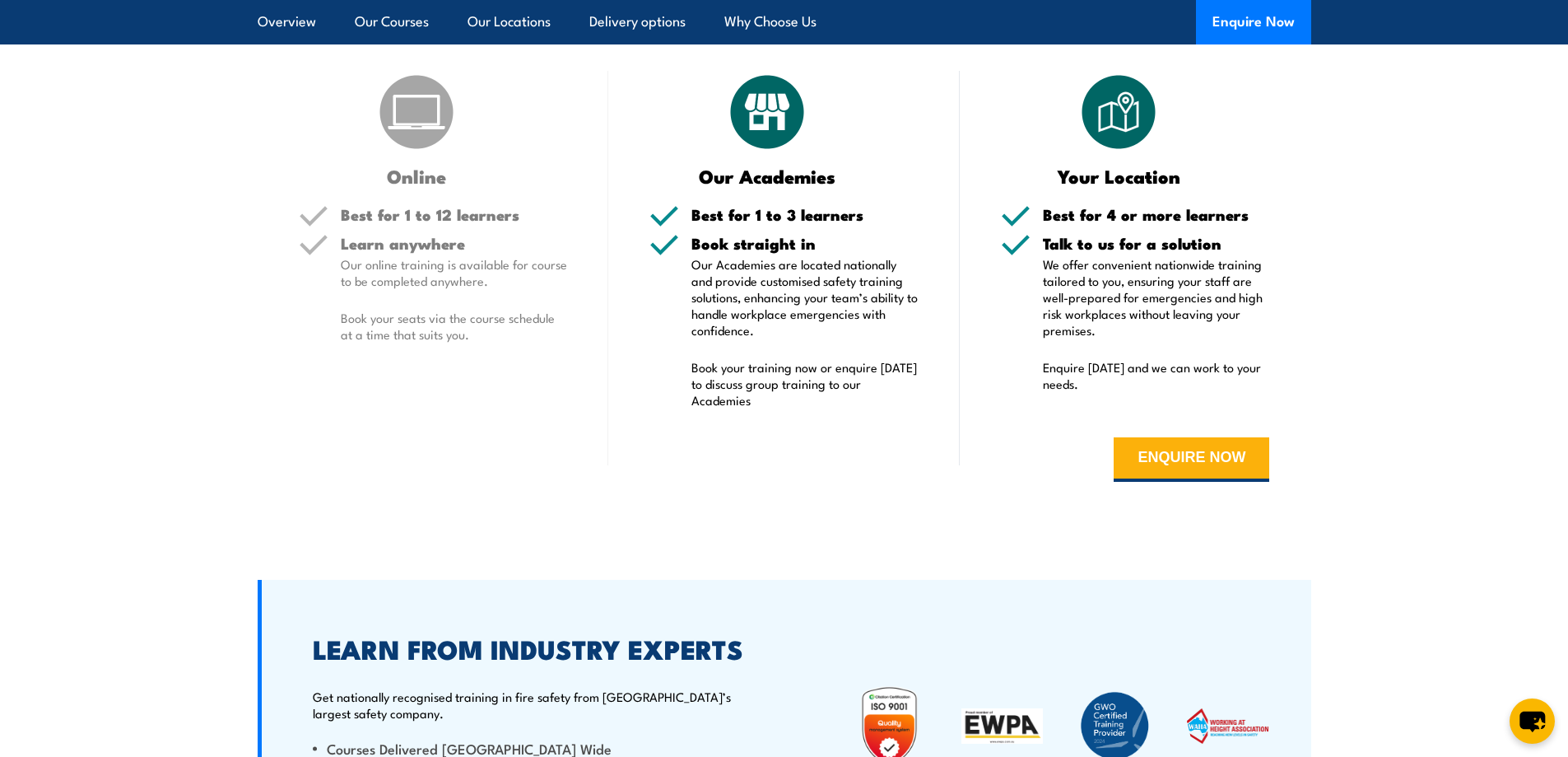
click at [759, 113] on img at bounding box center [768, 112] width 82 height 82
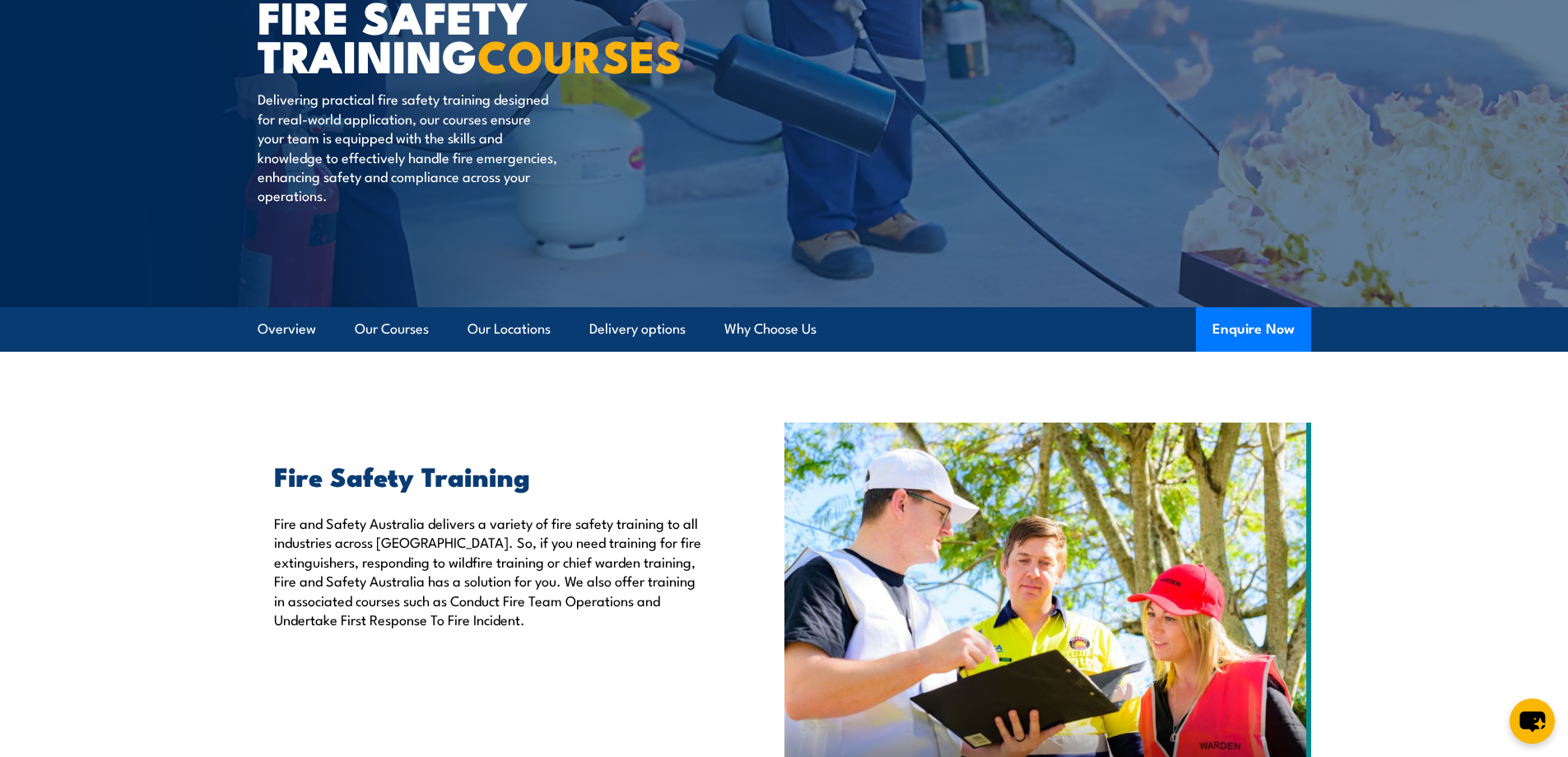
scroll to position [0, 0]
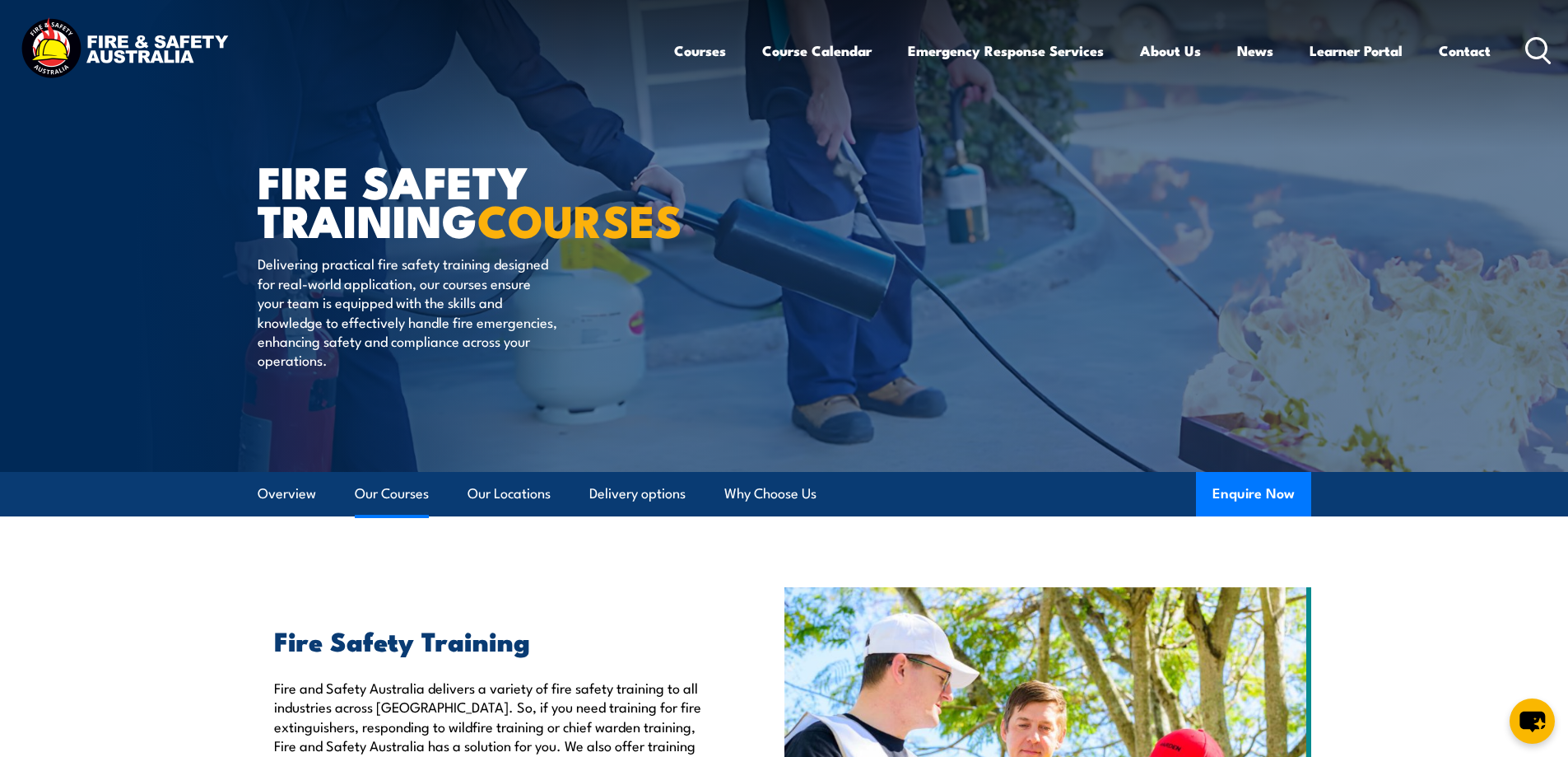
drag, startPoint x: 371, startPoint y: 496, endPoint x: 401, endPoint y: 496, distance: 30.0
click at [371, 496] on link "Our Courses" at bounding box center [391, 494] width 74 height 44
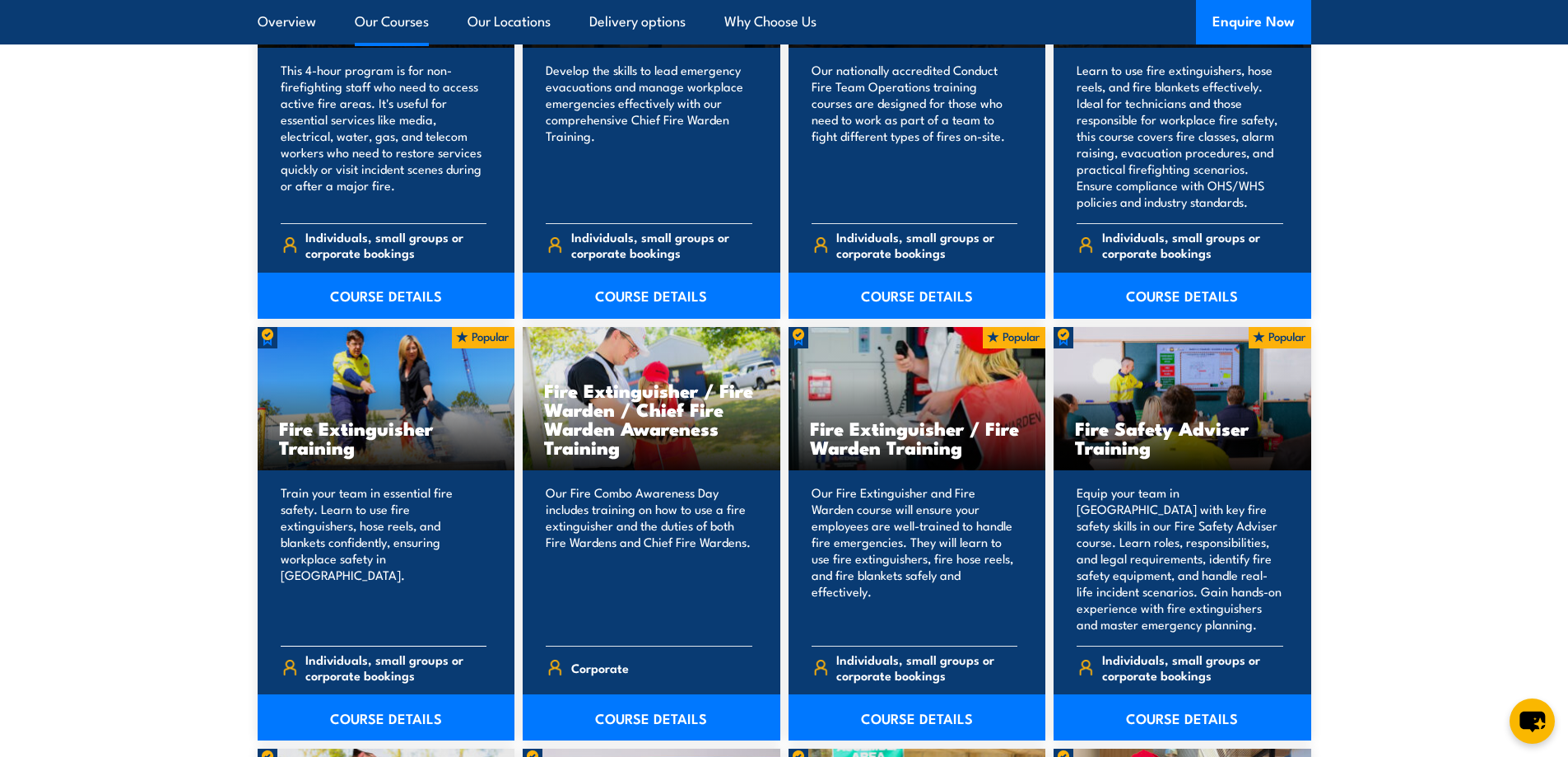
scroll to position [1579, 0]
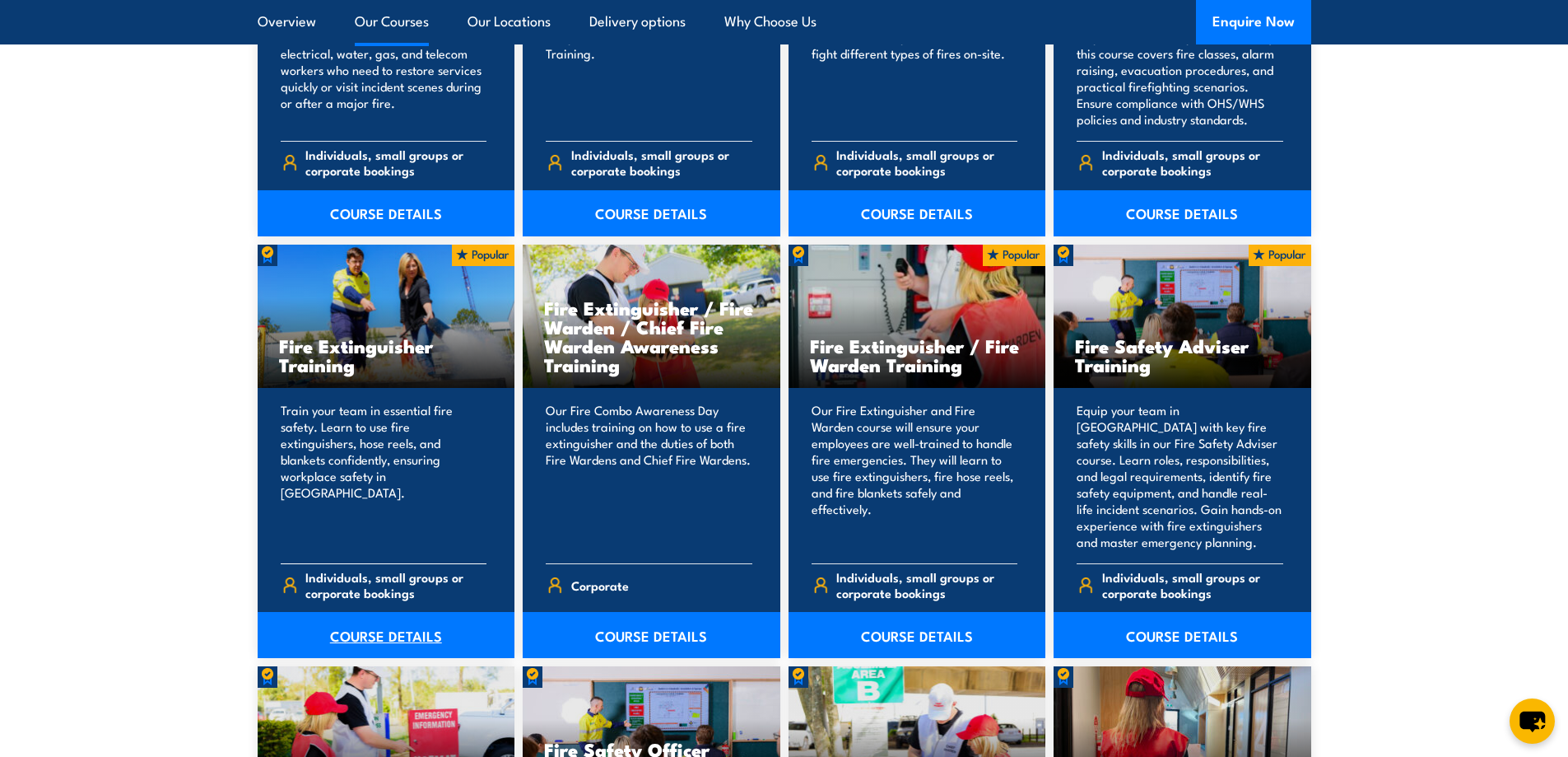
click at [380, 621] on link "COURSE DETAILS" at bounding box center [387, 634] width 258 height 46
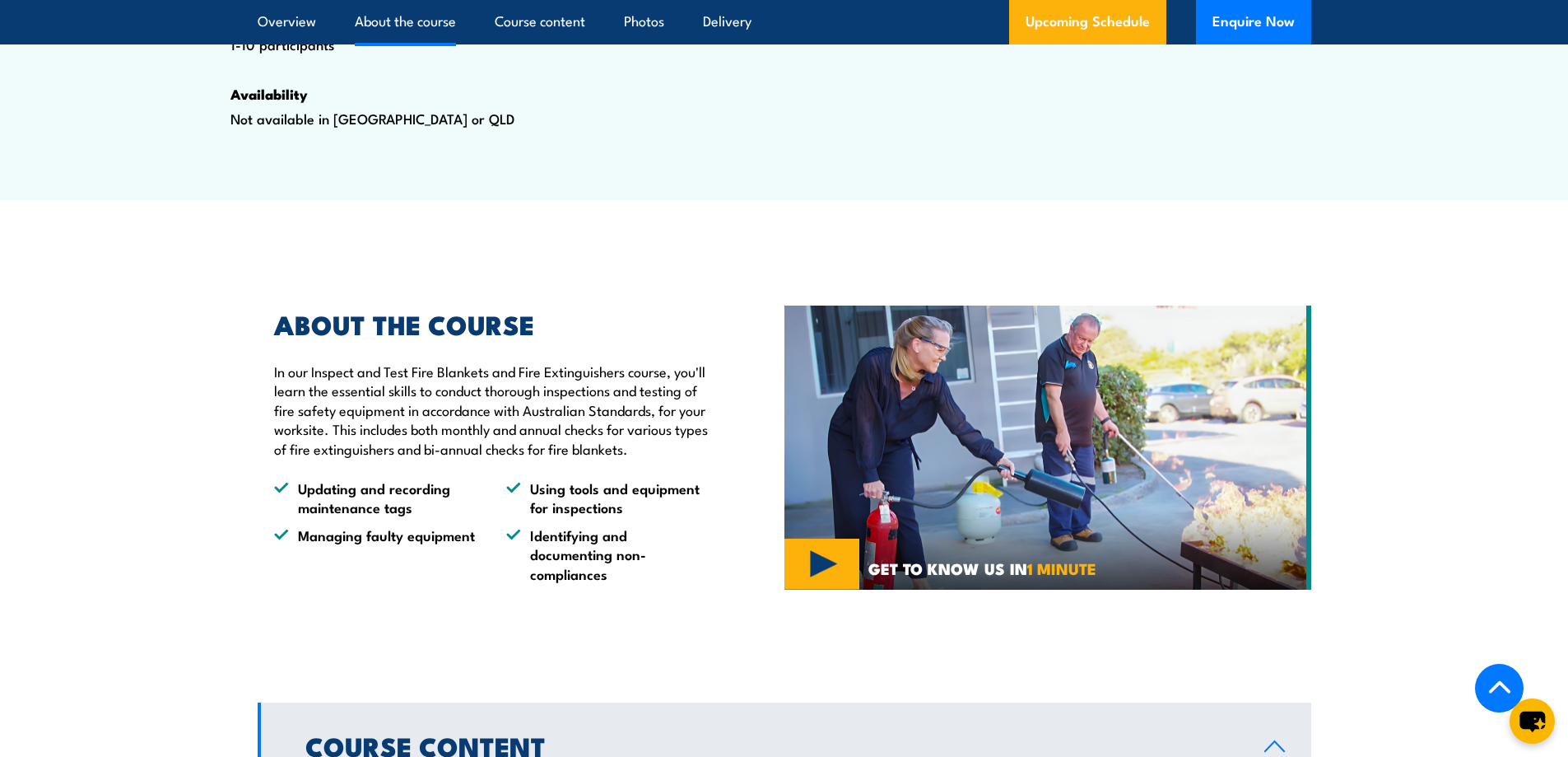
scroll to position [1153, 0]
